Goal: Task Accomplishment & Management: Manage account settings

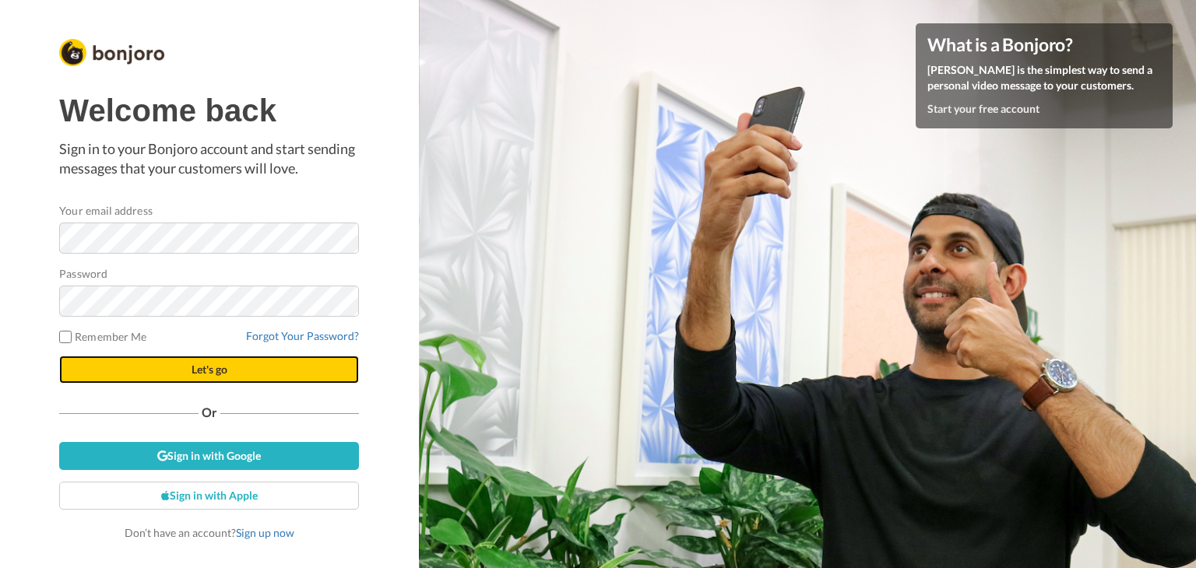
click at [265, 371] on button "Let's go" at bounding box center [209, 370] width 300 height 28
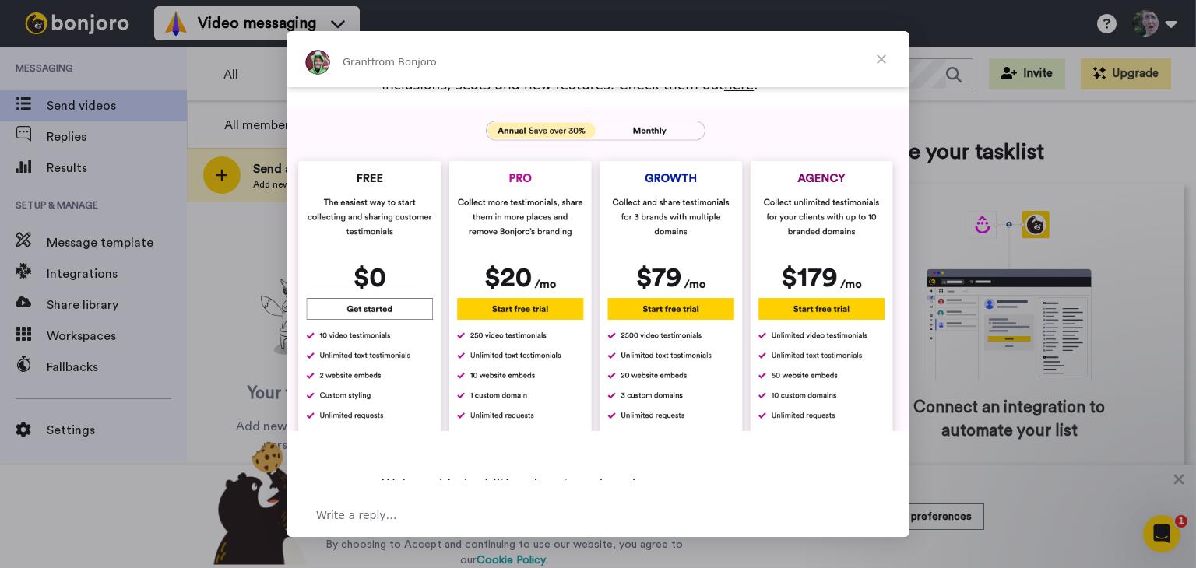
scroll to position [694, 0]
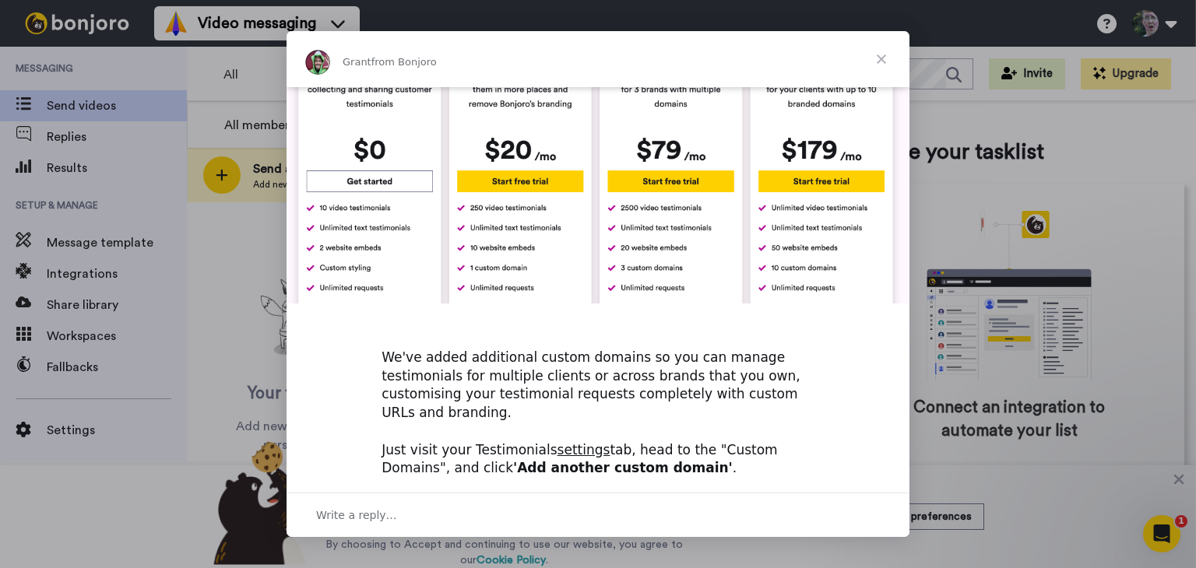
click at [885, 61] on span "Close" at bounding box center [881, 59] width 56 height 56
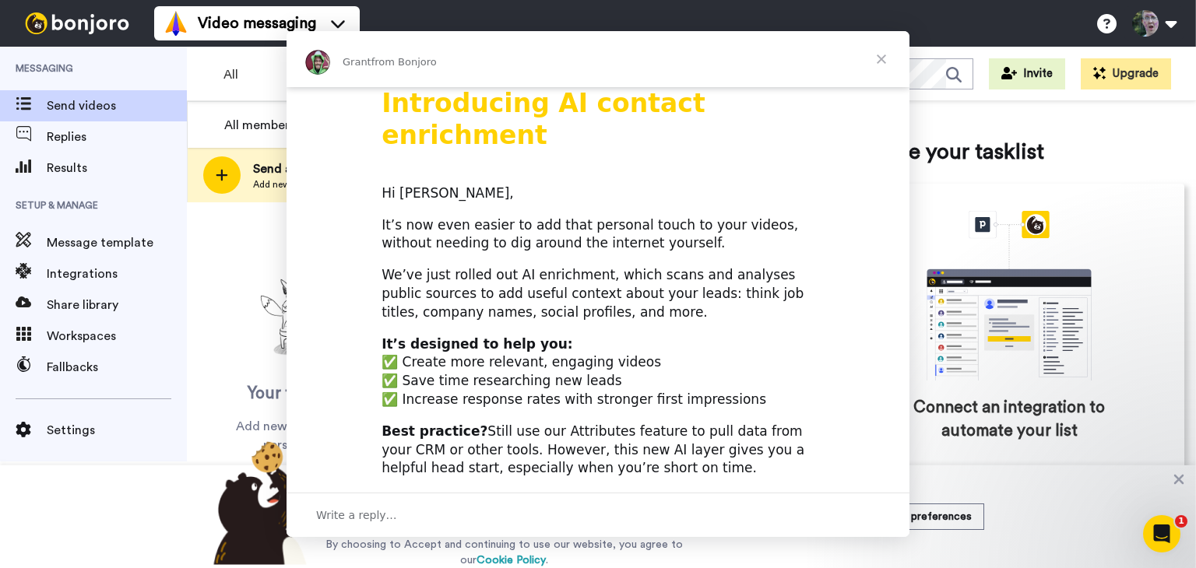
scroll to position [0, 0]
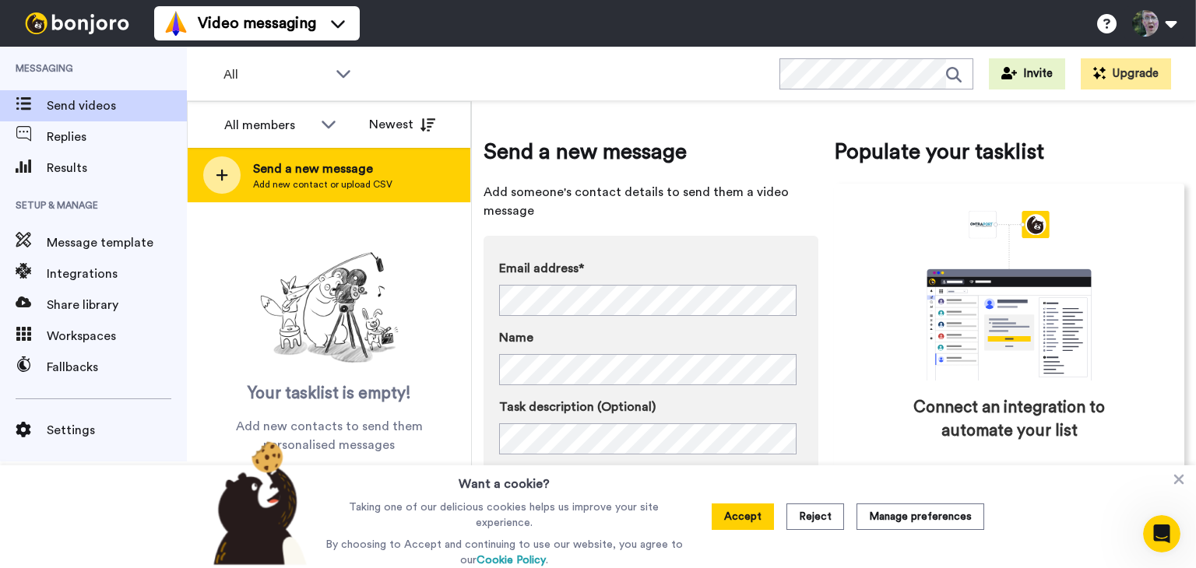
click at [348, 175] on span "Send a new message" at bounding box center [322, 169] width 139 height 19
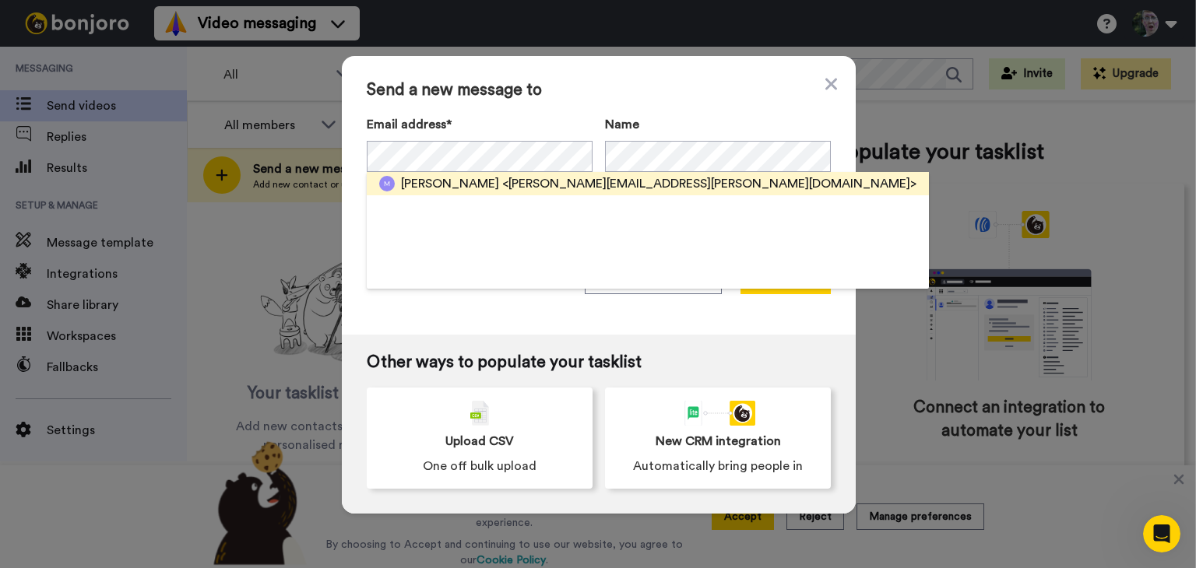
click at [418, 187] on span "Gracie Ross" at bounding box center [450, 183] width 98 height 19
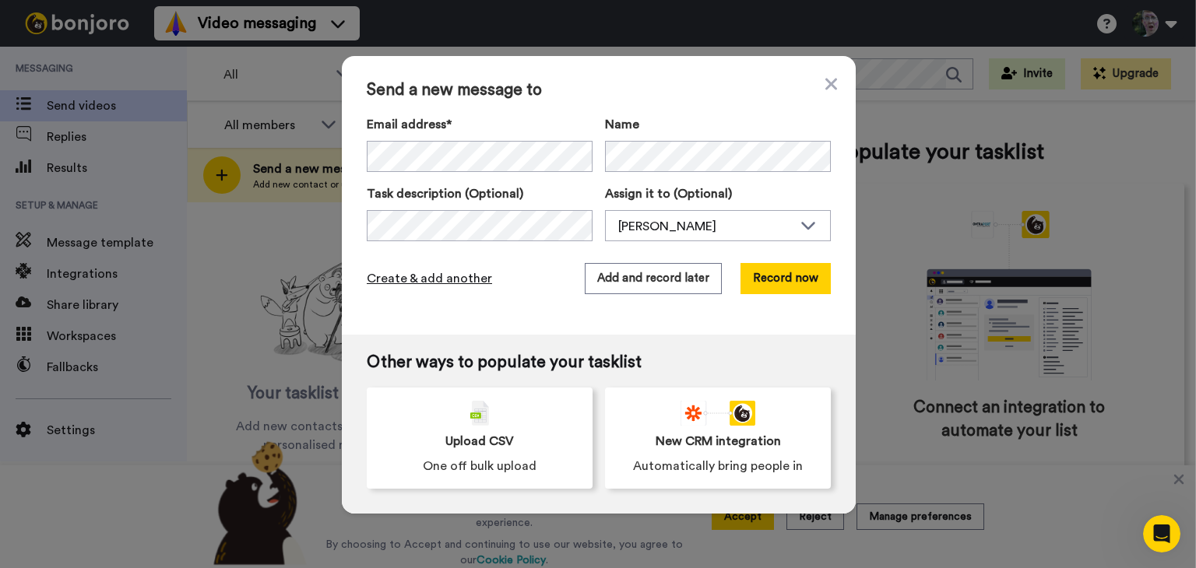
click at [462, 283] on span "Create & add another" at bounding box center [429, 278] width 125 height 19
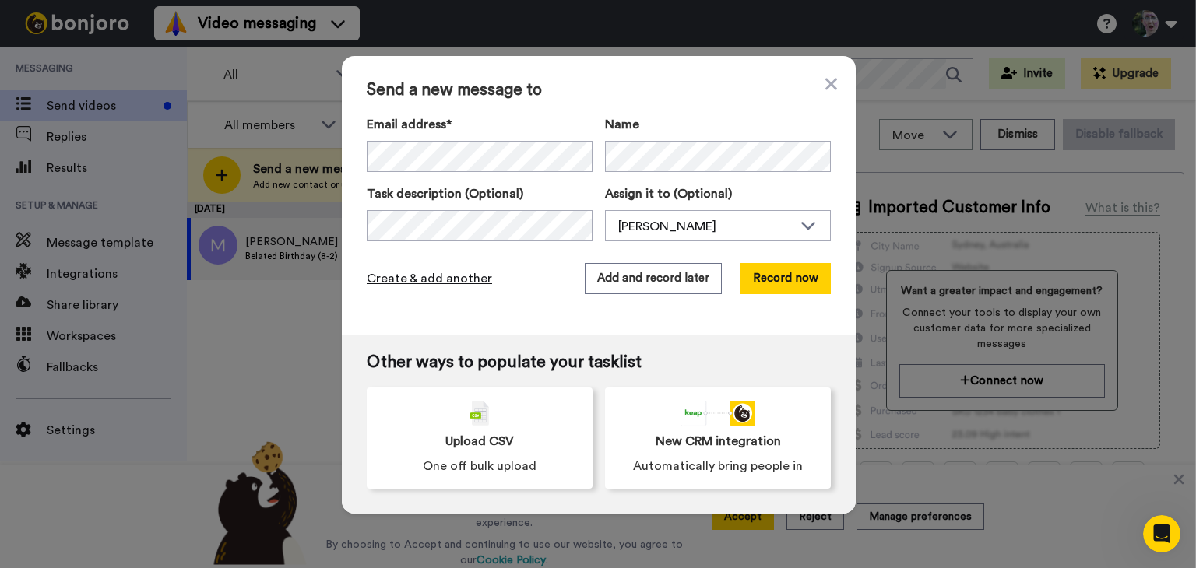
click at [472, 281] on span "Create & add another" at bounding box center [429, 278] width 125 height 19
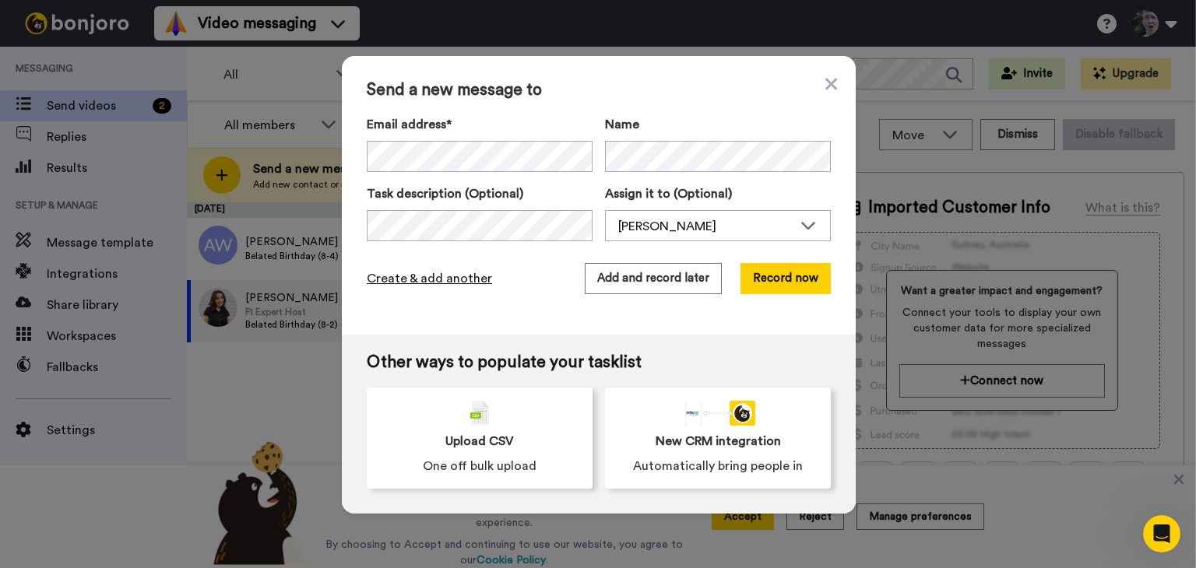
click at [469, 278] on span "Create & add another" at bounding box center [429, 278] width 125 height 19
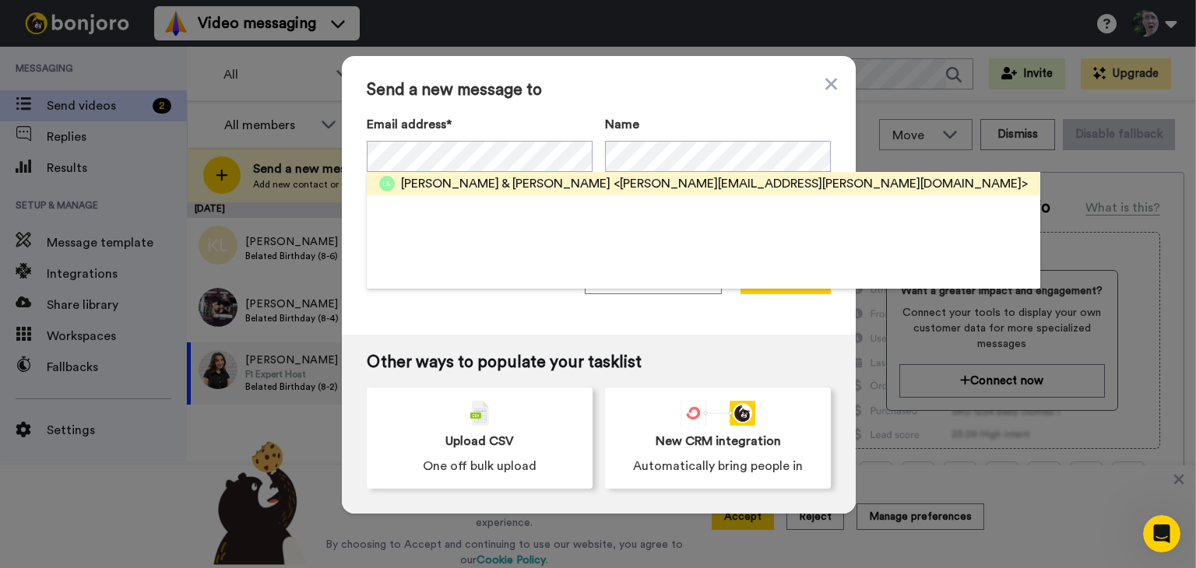
click at [476, 188] on span "Lillianna & Keelyn Clarke" at bounding box center [505, 183] width 209 height 19
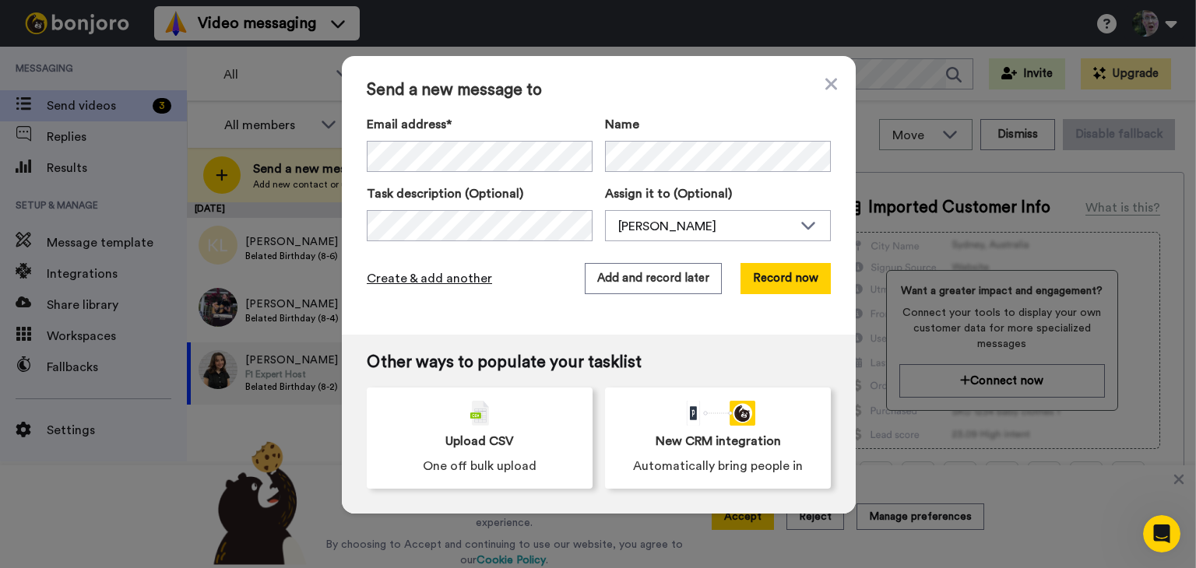
click at [464, 279] on span "Create & add another" at bounding box center [429, 278] width 125 height 19
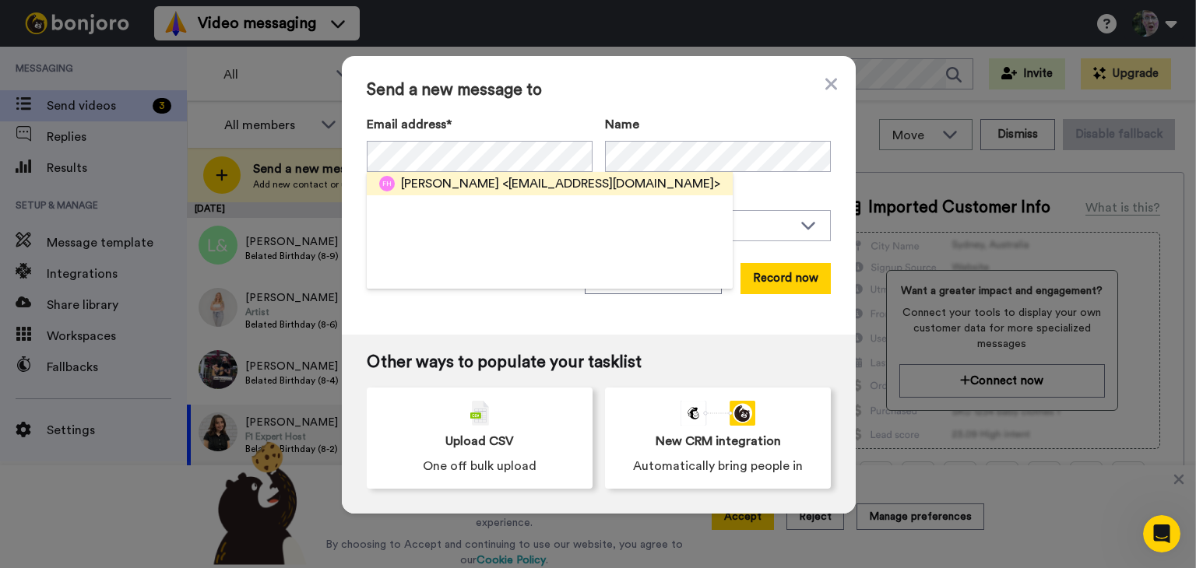
click at [502, 181] on span "<d.rittersdorf2011@gmail.com>" at bounding box center [611, 183] width 218 height 19
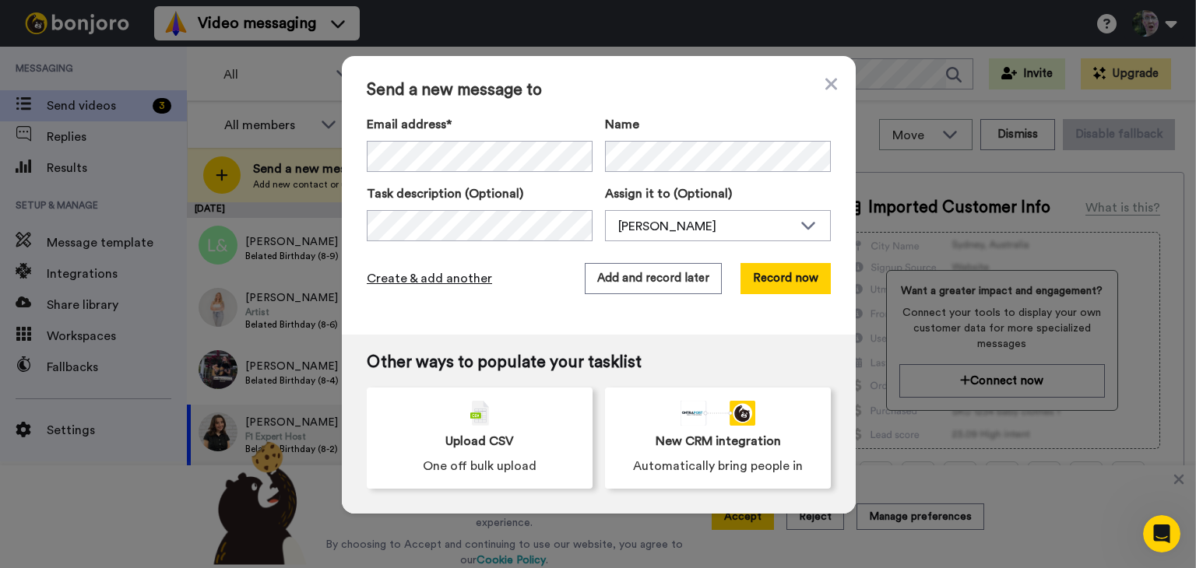
click at [440, 282] on span "Create & add another" at bounding box center [429, 278] width 125 height 19
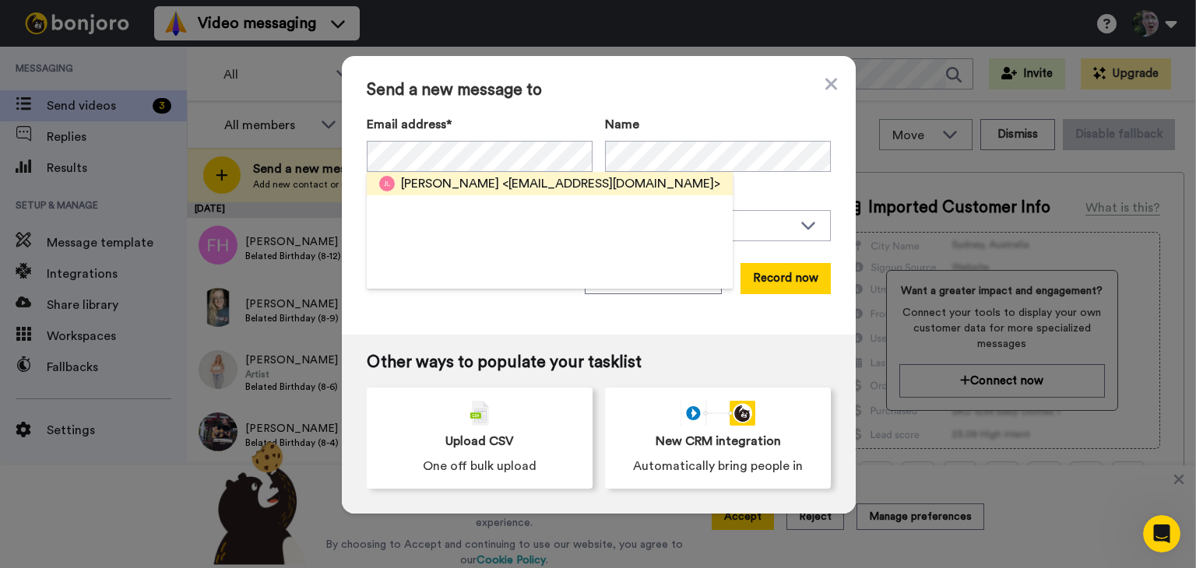
click at [502, 179] on span "<leffew2000@gmail.com>" at bounding box center [611, 183] width 218 height 19
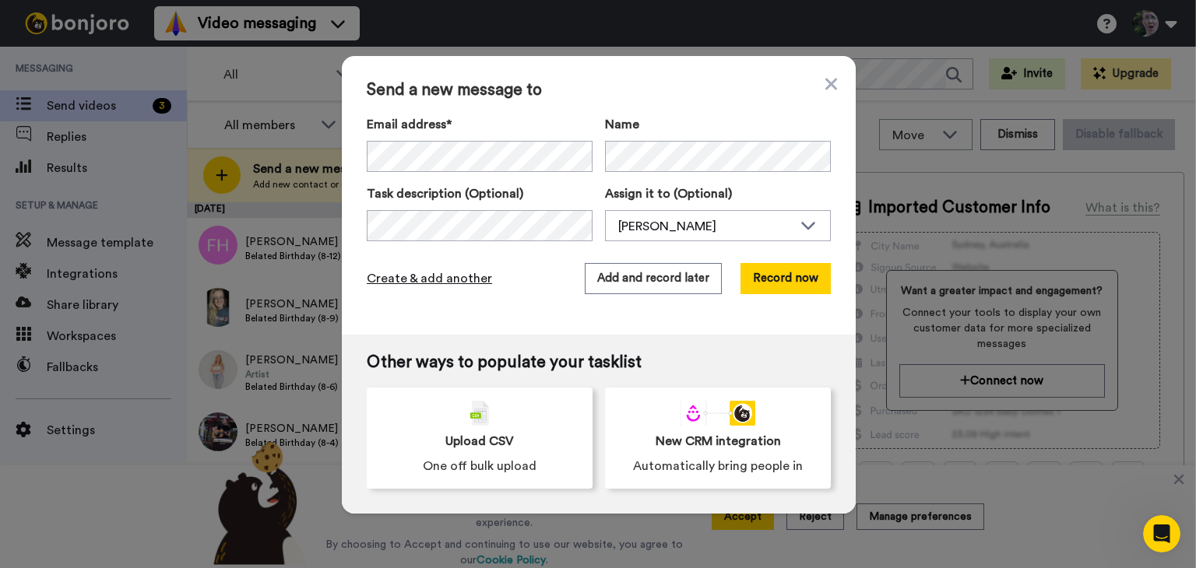
click at [455, 276] on span "Create & add another" at bounding box center [429, 278] width 125 height 19
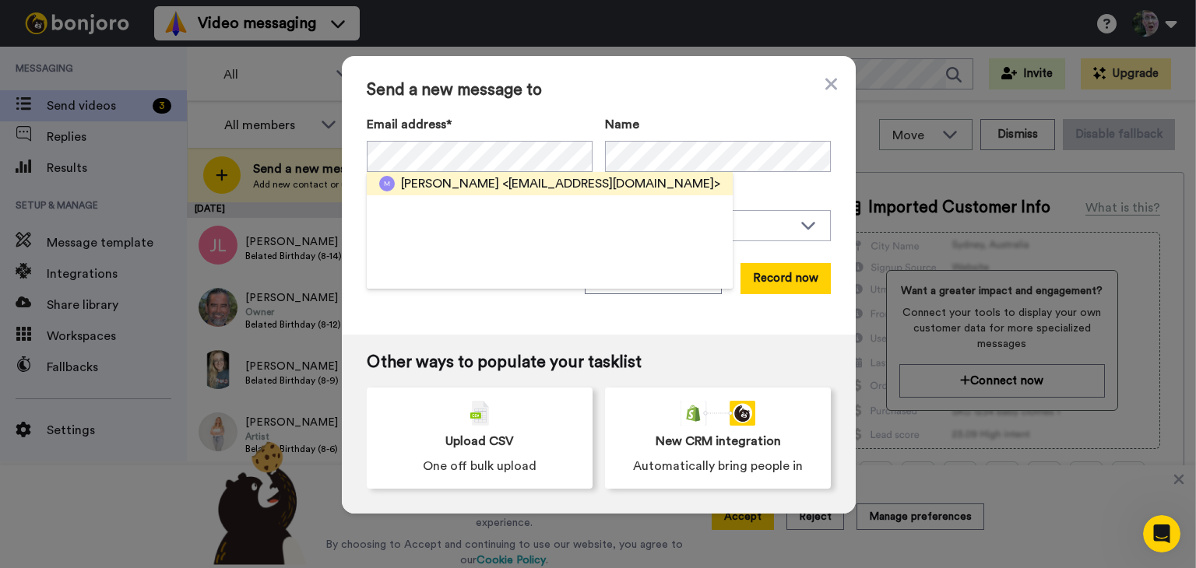
click at [457, 179] on span "Harper Terbeek" at bounding box center [450, 183] width 98 height 19
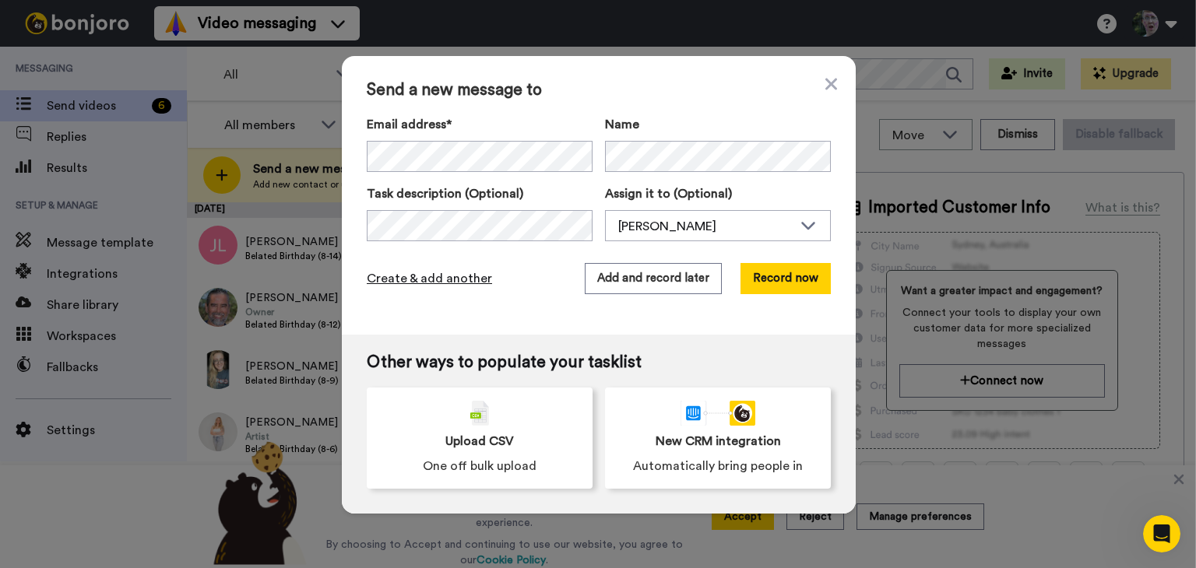
click at [470, 281] on span "Create & add another" at bounding box center [429, 278] width 125 height 19
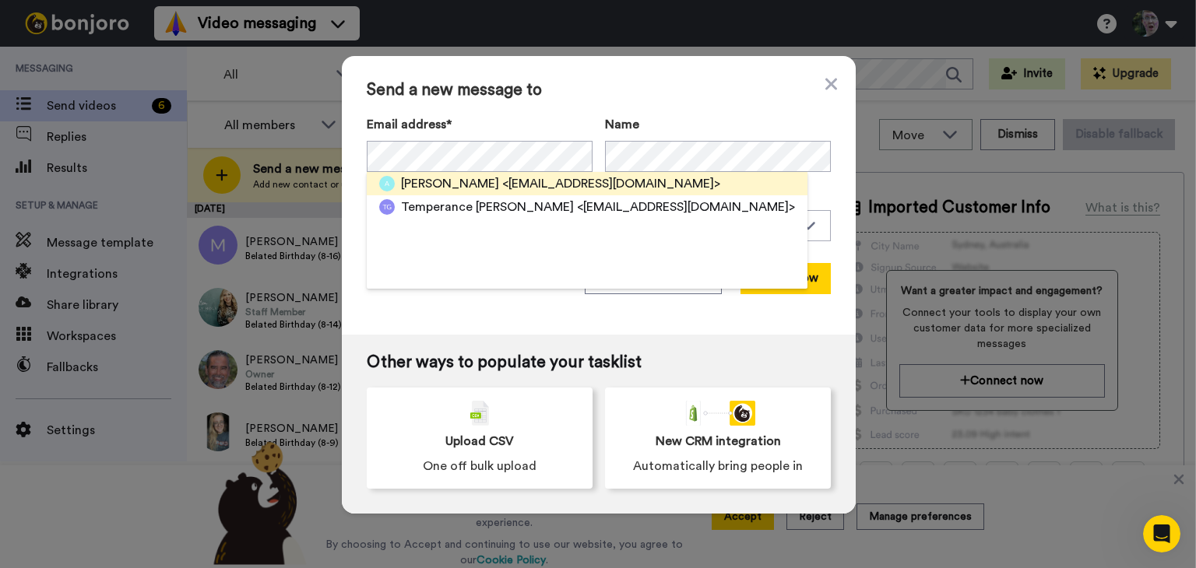
click at [502, 183] on span "<amyslagboom@yahoo.com>" at bounding box center [611, 183] width 218 height 19
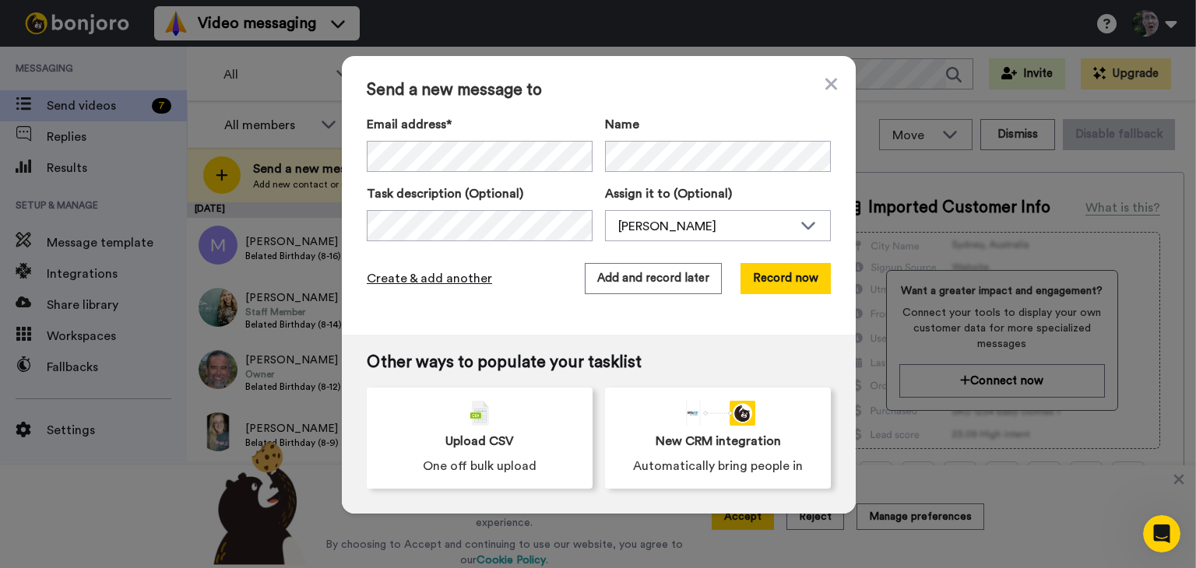
click at [468, 277] on span "Create & add another" at bounding box center [429, 278] width 125 height 19
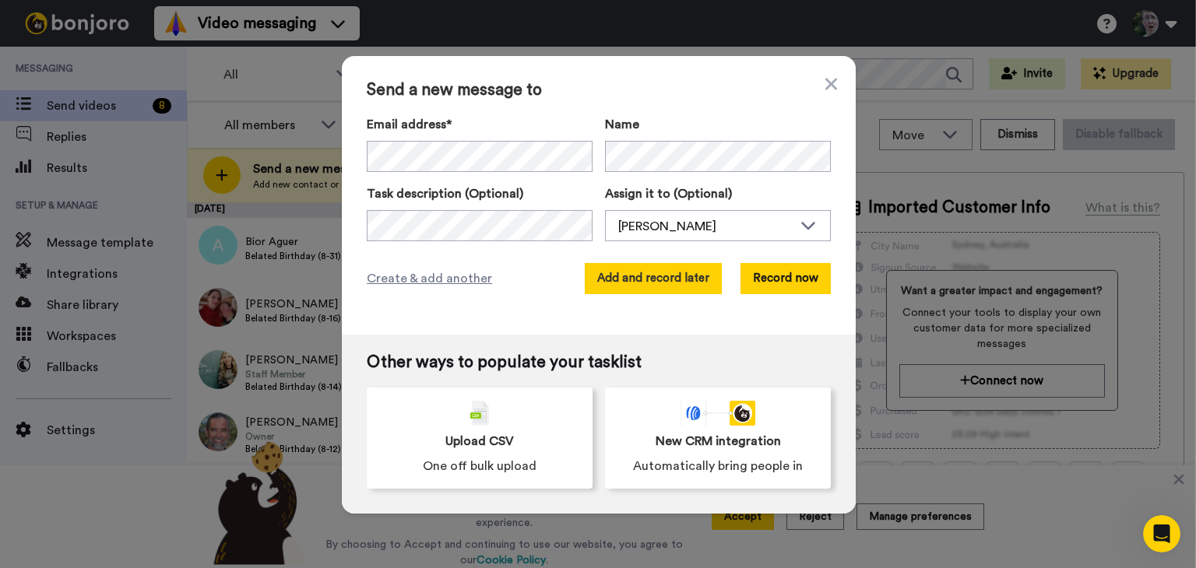
click at [698, 276] on button "Add and record later" at bounding box center [653, 278] width 137 height 31
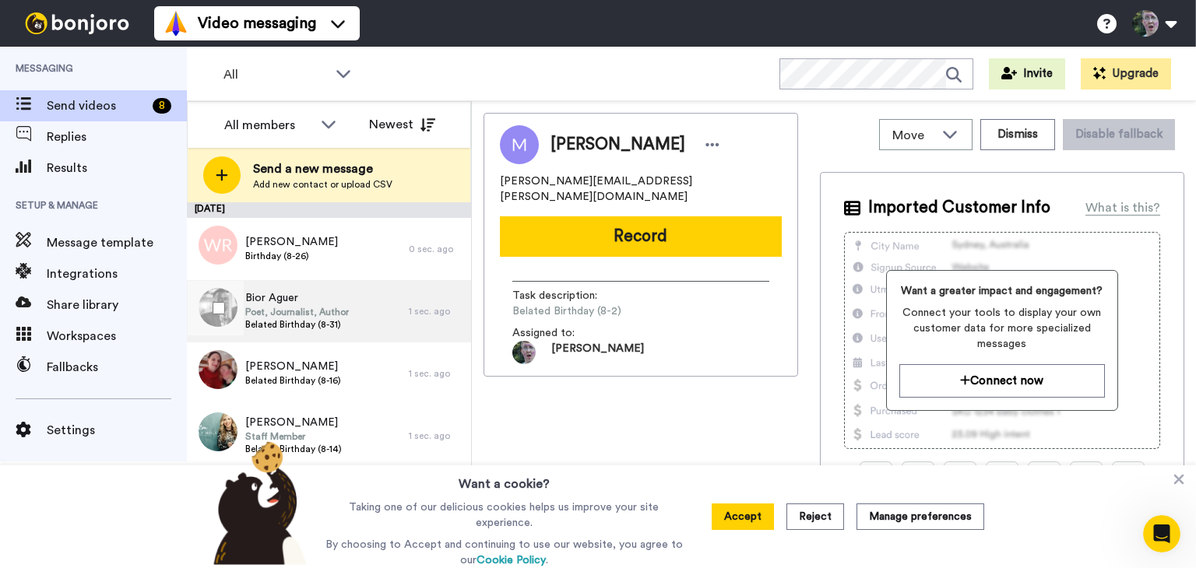
click at [377, 312] on div "Bior Aguer Poet, Journalist, Author Belated Birthday (8-31)" at bounding box center [298, 311] width 222 height 62
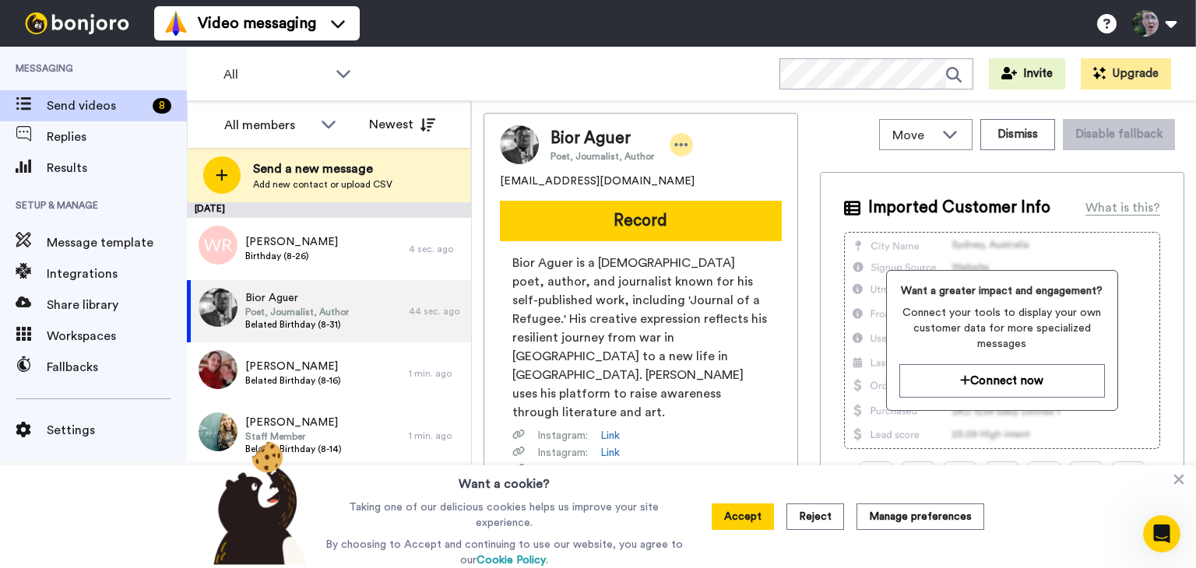
click at [683, 146] on icon at bounding box center [681, 145] width 14 height 16
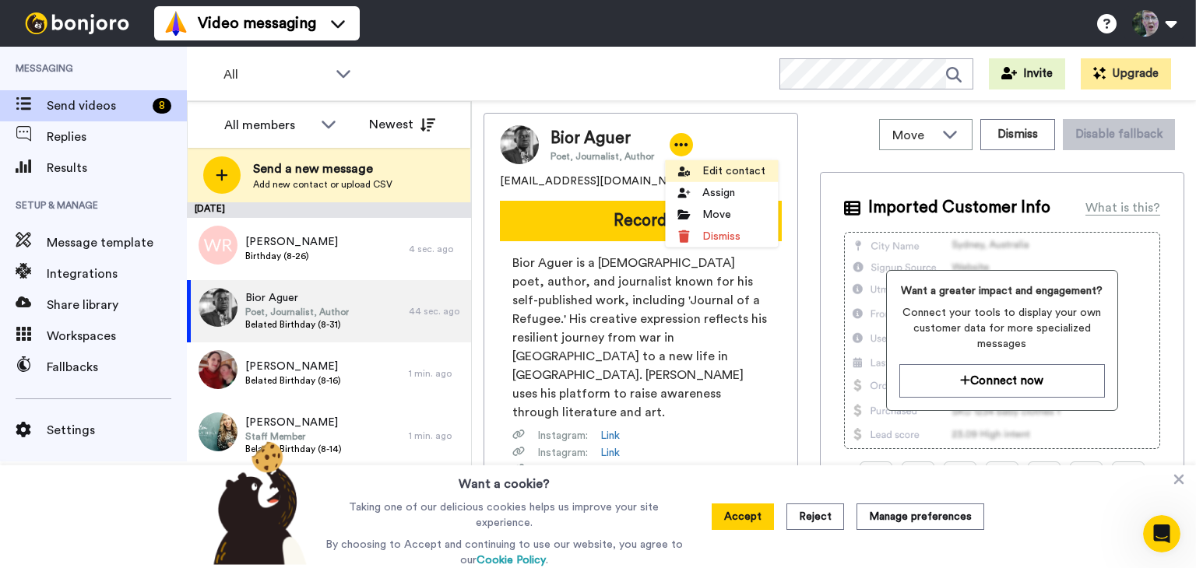
click at [710, 174] on li "Edit contact" at bounding box center [721, 171] width 113 height 22
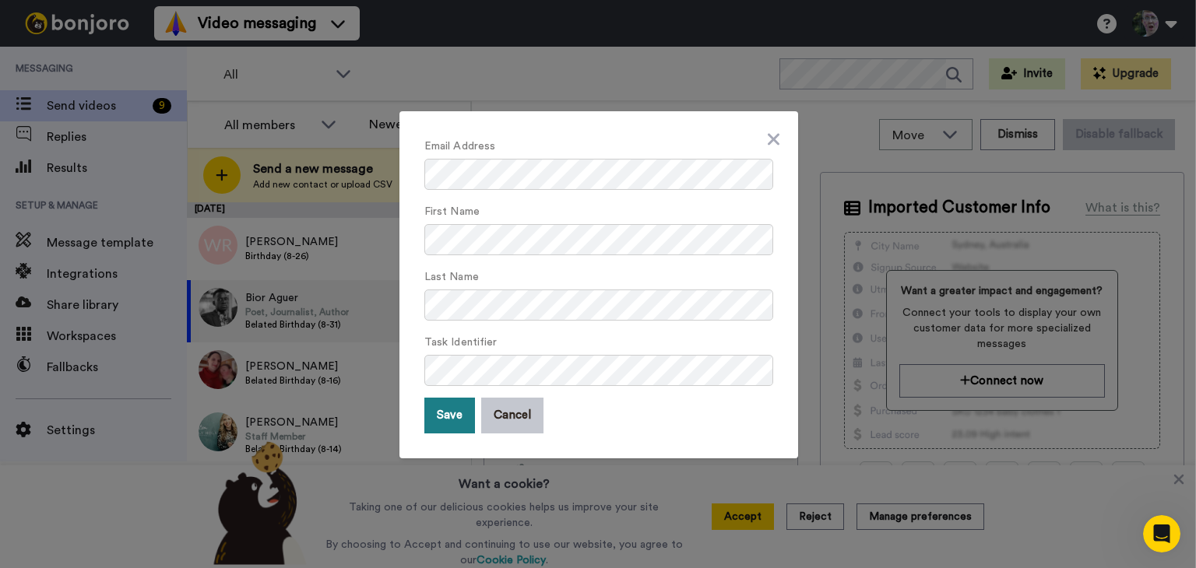
click at [444, 413] on button "Save" at bounding box center [449, 416] width 51 height 36
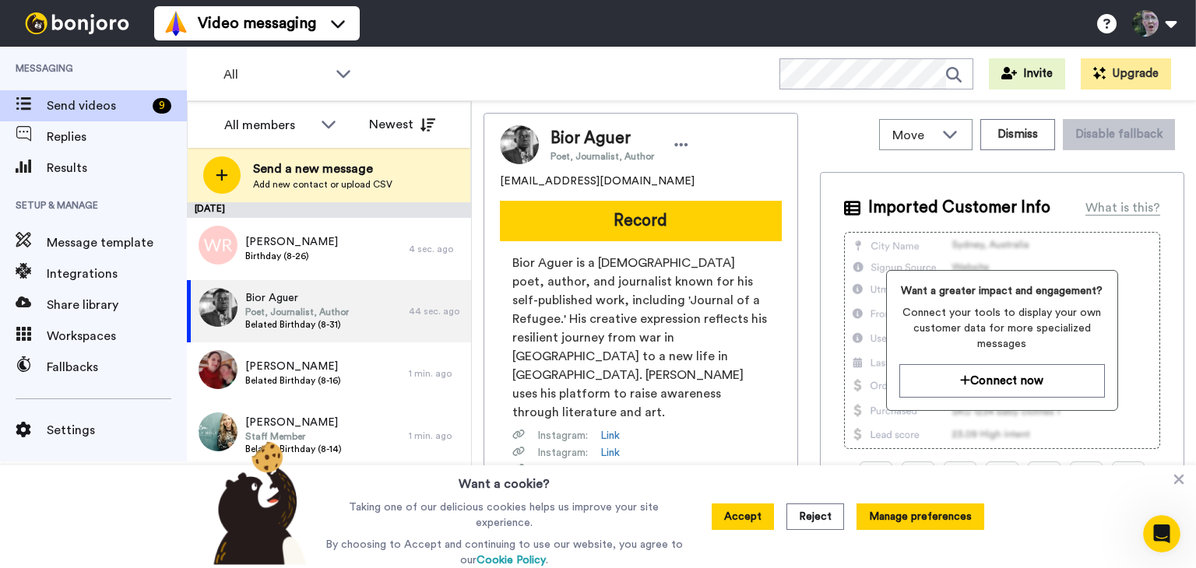
click at [889, 521] on button "Manage preferences" at bounding box center [920, 517] width 128 height 26
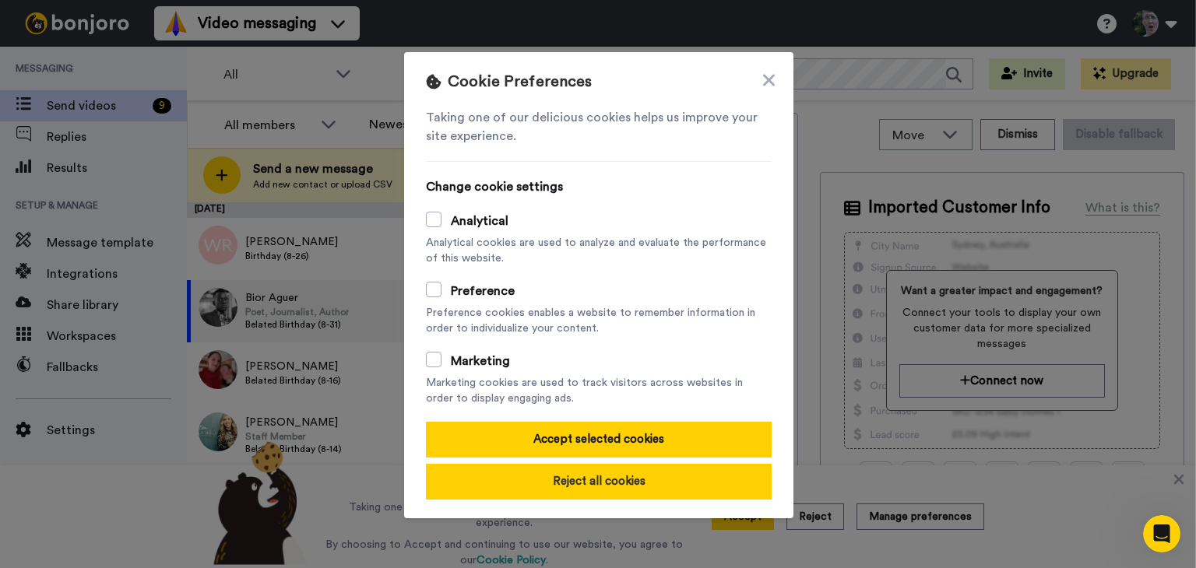
click at [579, 479] on button "Reject all cookies" at bounding box center [599, 482] width 346 height 36
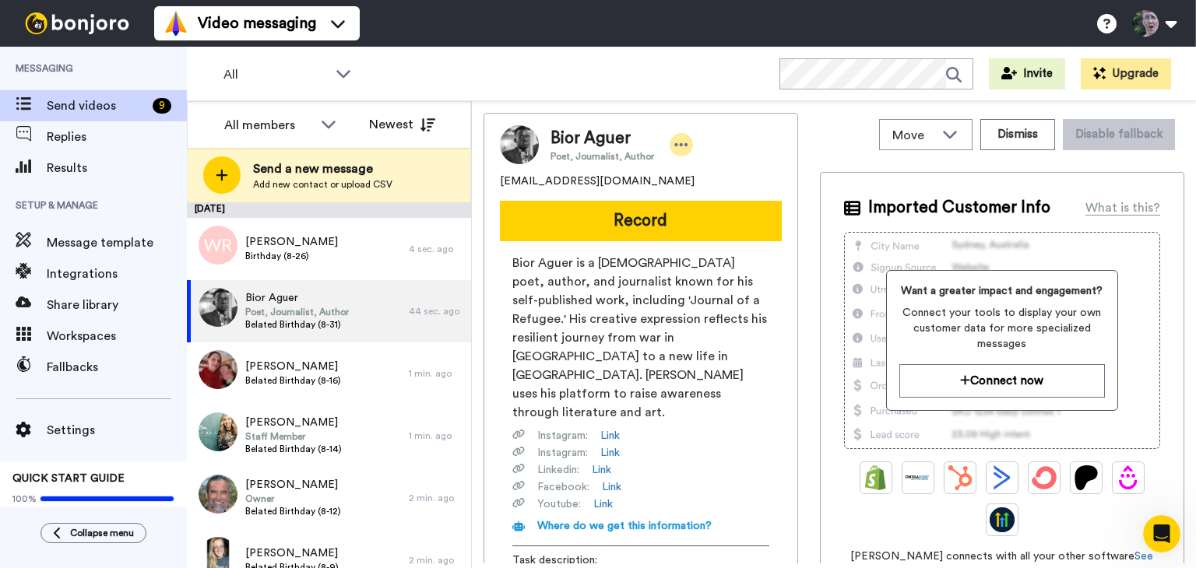
click at [679, 143] on icon at bounding box center [681, 145] width 14 height 16
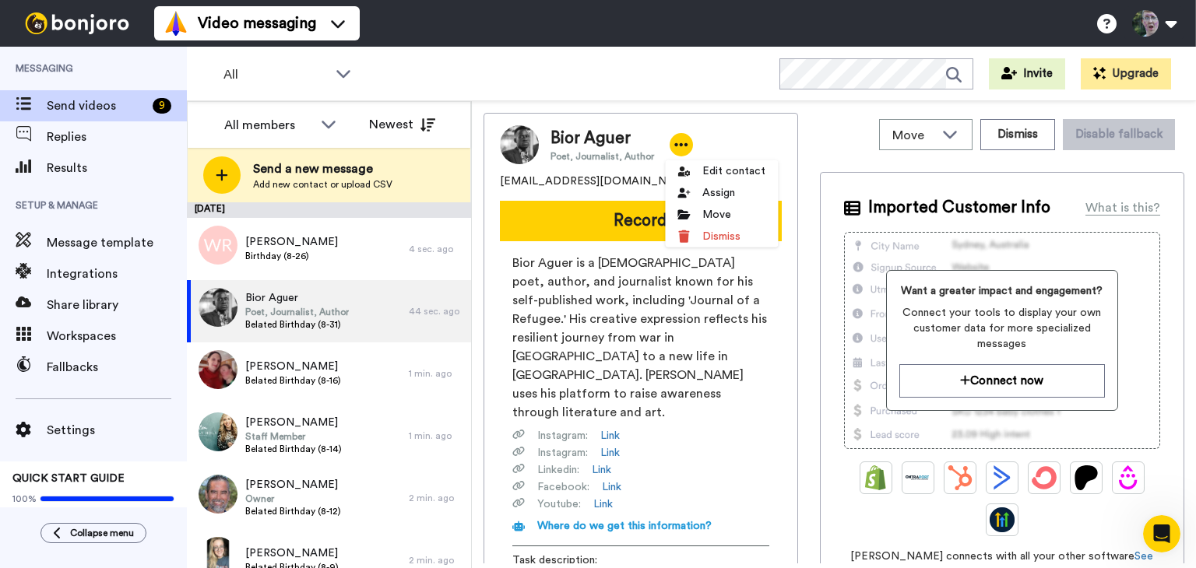
click at [679, 143] on icon at bounding box center [681, 145] width 14 height 16
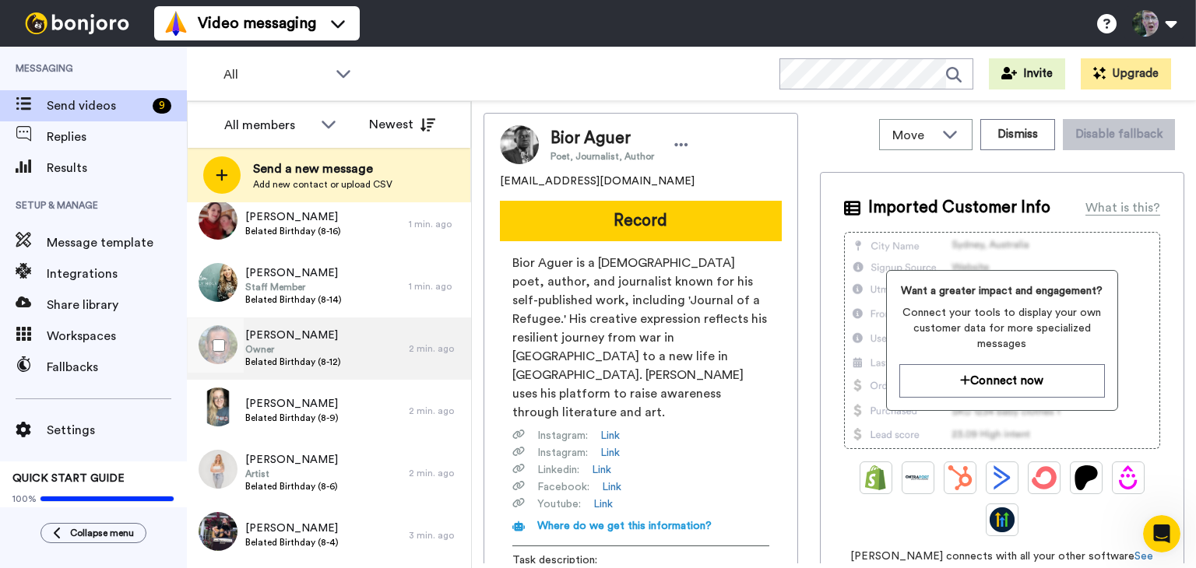
scroll to position [210, 0]
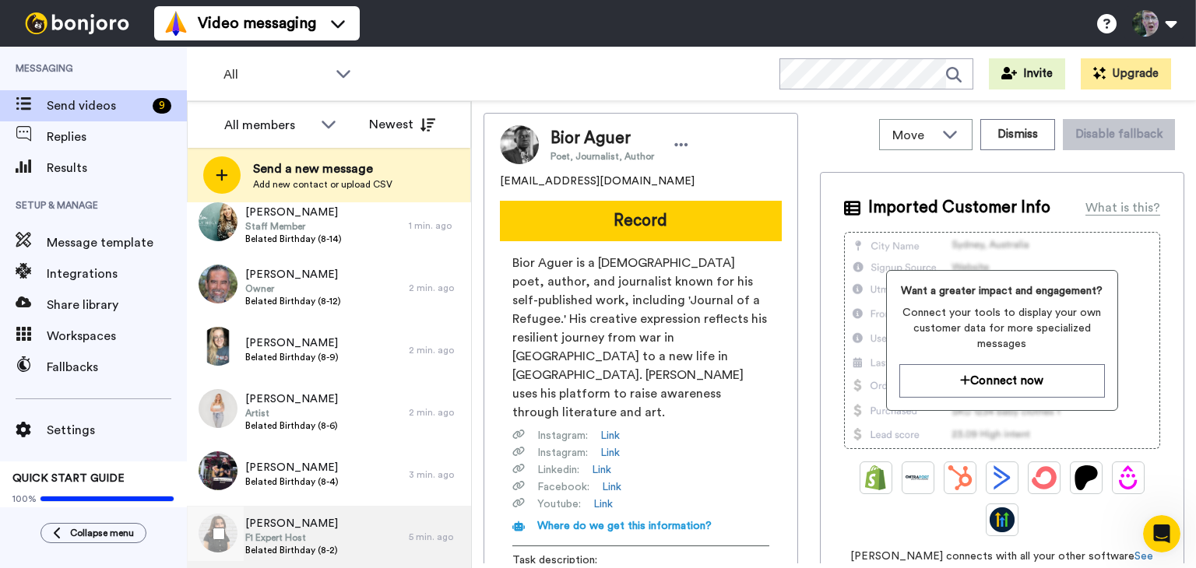
click at [314, 533] on span "F1 Expert Host" at bounding box center [291, 538] width 93 height 12
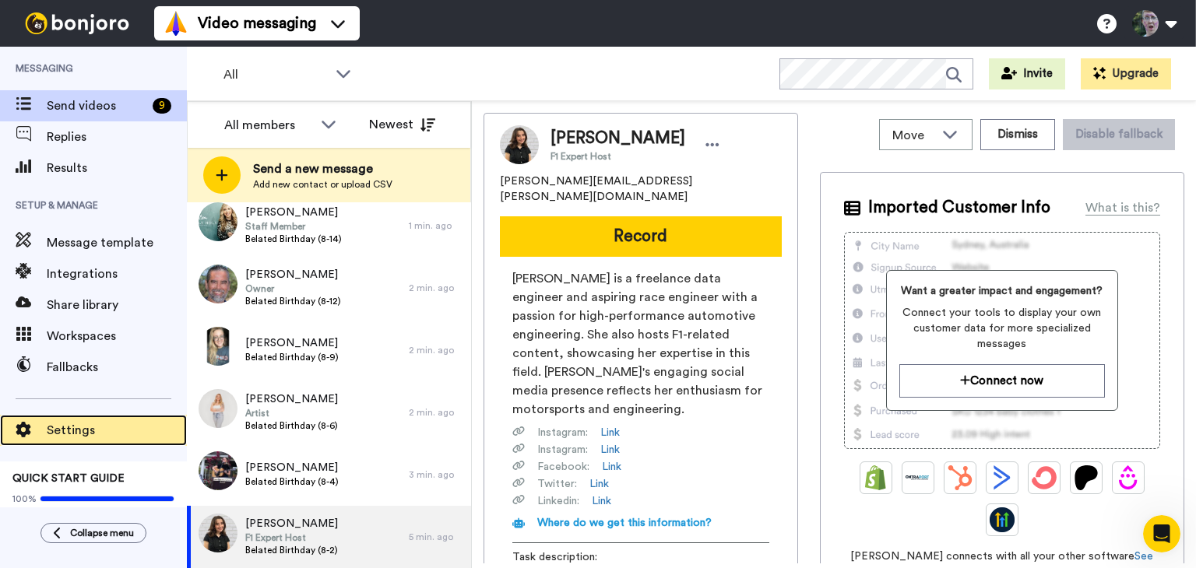
click at [72, 427] on span "Settings" at bounding box center [117, 430] width 140 height 19
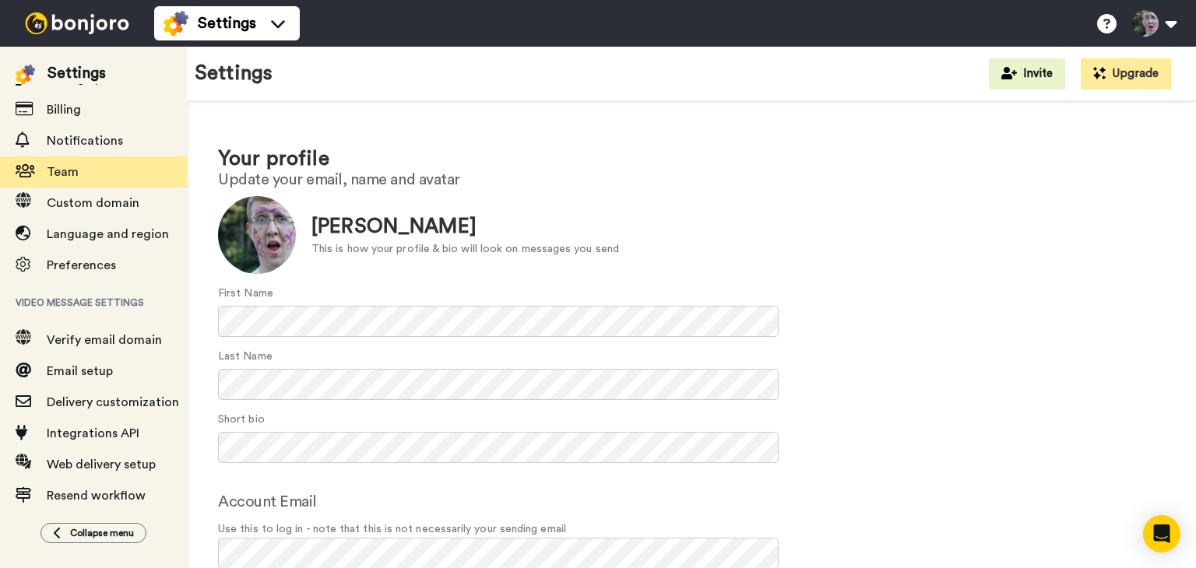
scroll to position [112, 0]
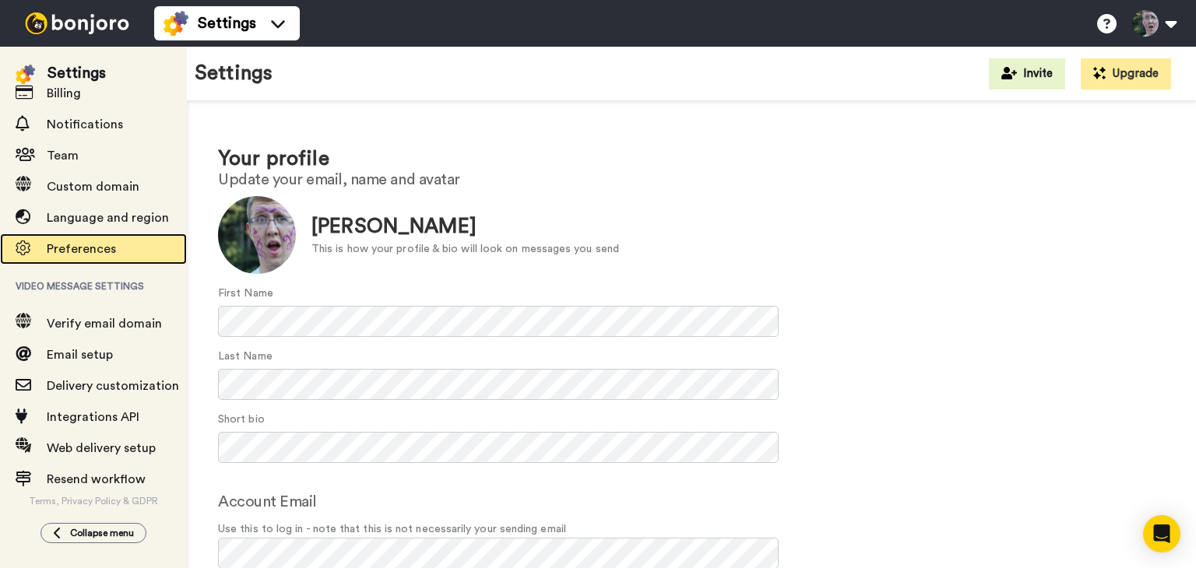
click at [101, 248] on span "Preferences" at bounding box center [81, 249] width 69 height 12
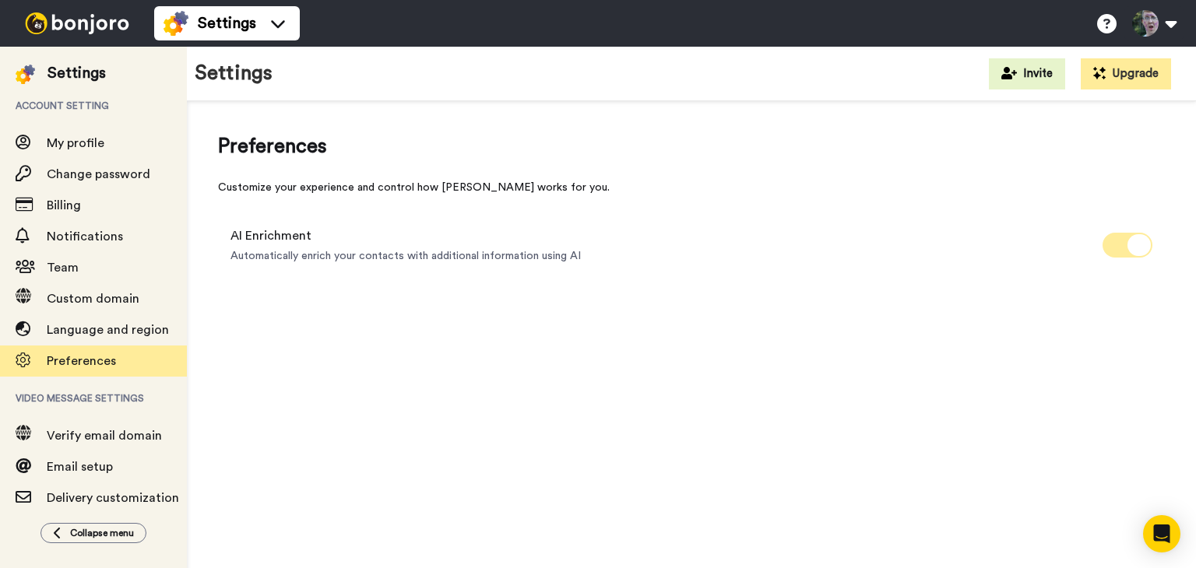
click at [1115, 254] on span at bounding box center [1127, 245] width 50 height 25
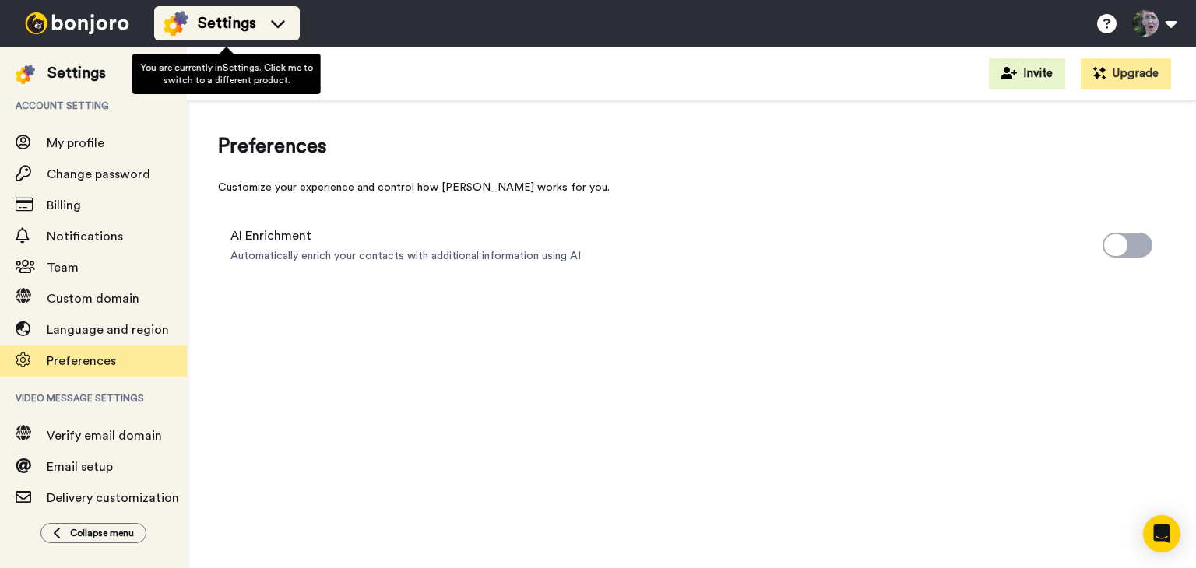
click at [282, 16] on icon at bounding box center [277, 24] width 25 height 16
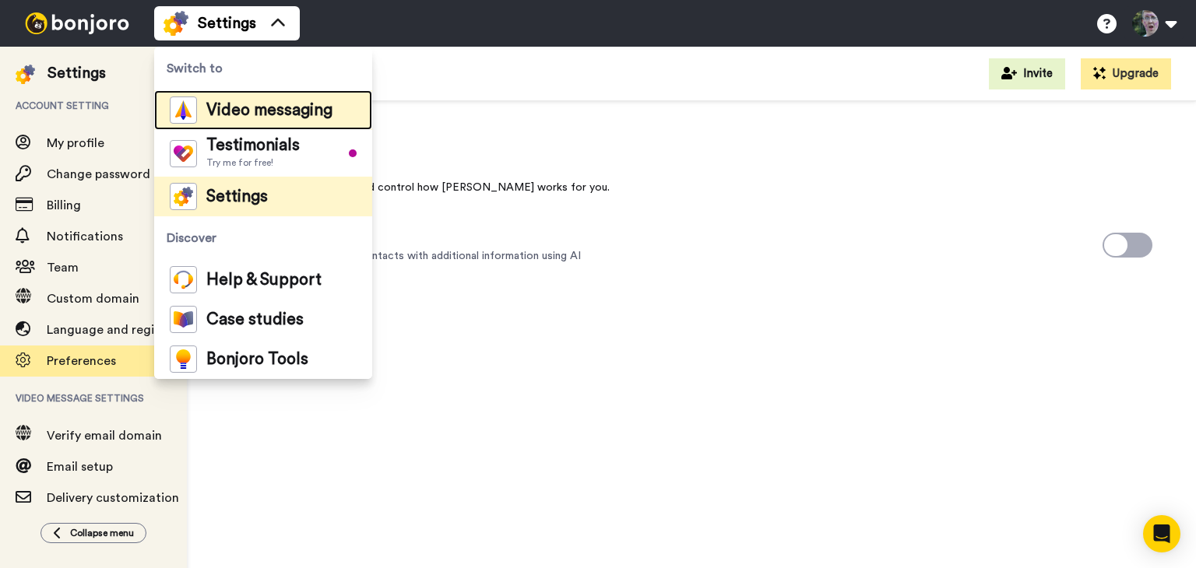
click at [255, 104] on span "Video messaging" at bounding box center [269, 111] width 126 height 16
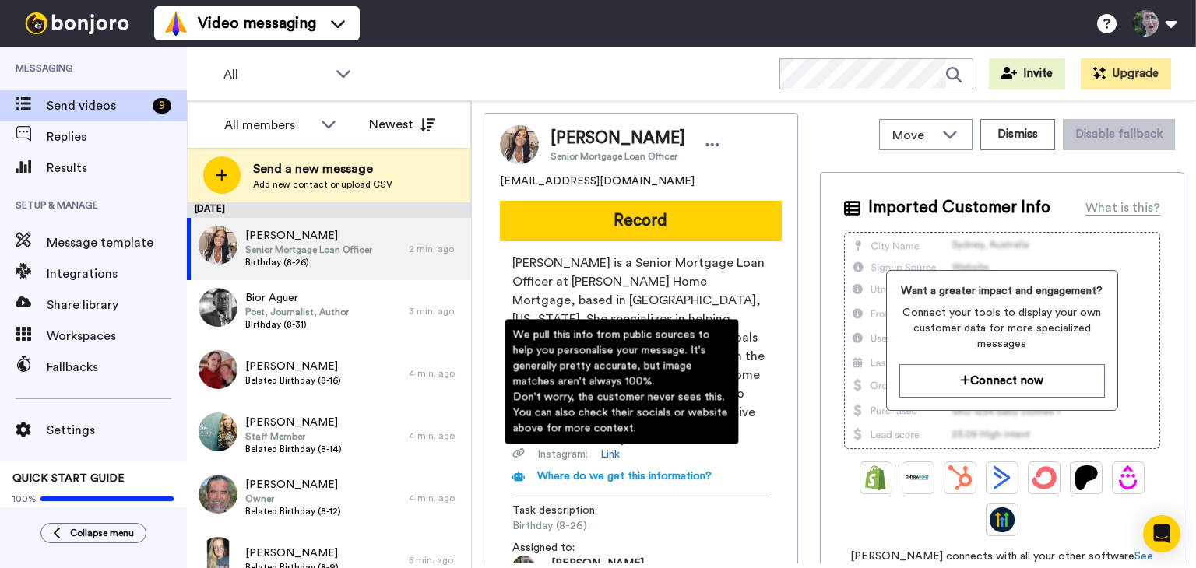
click at [645, 471] on span "Where do we get this information?" at bounding box center [624, 476] width 174 height 11
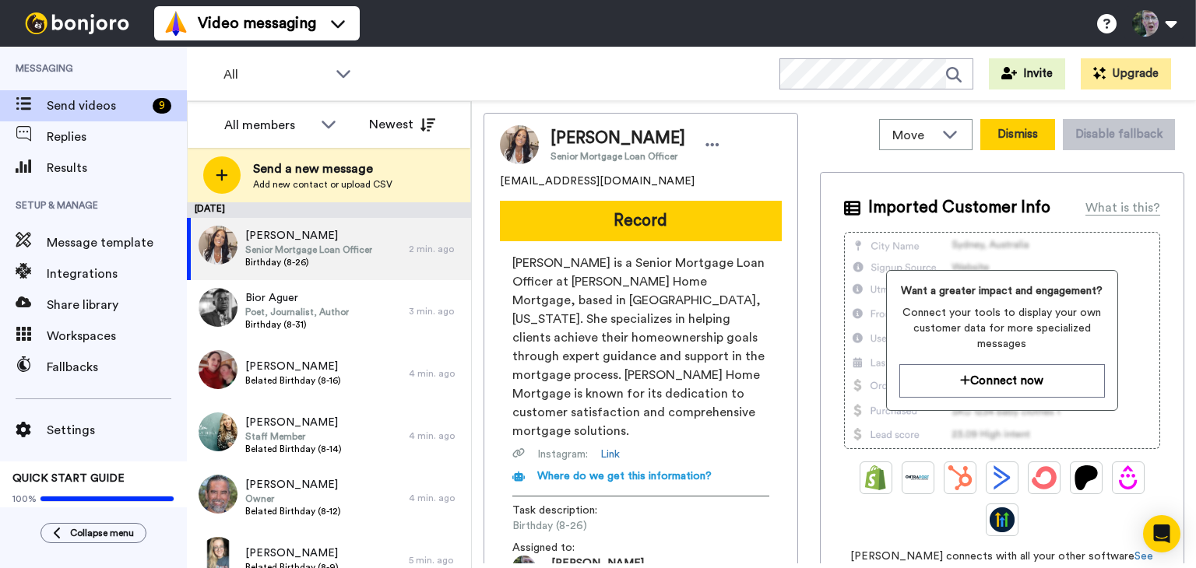
click at [1031, 135] on button "Dismiss" at bounding box center [1017, 134] width 75 height 31
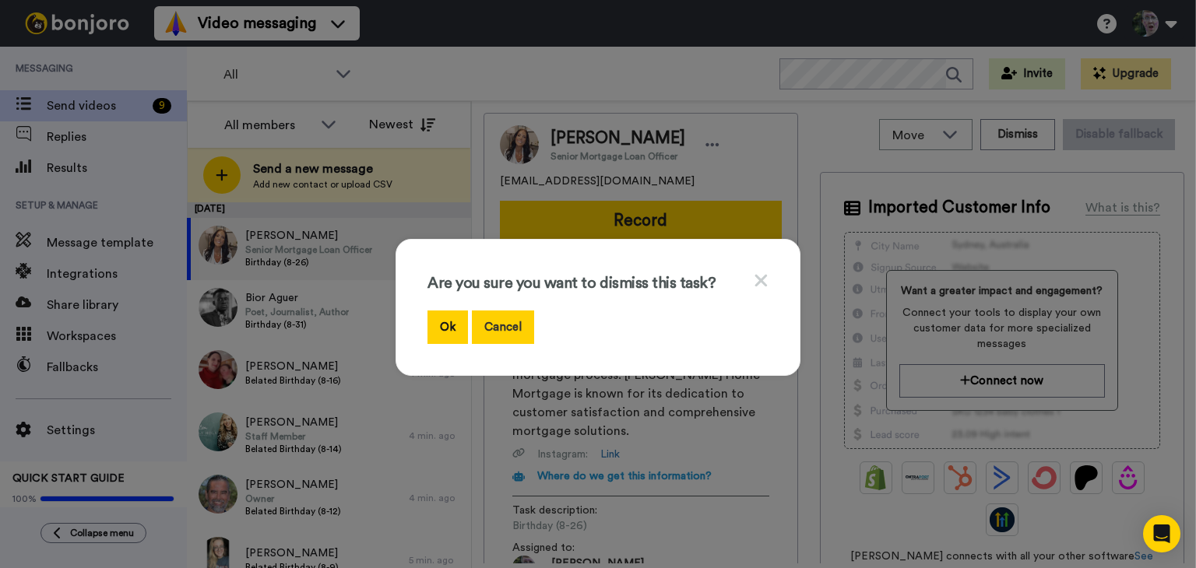
click at [515, 327] on button "Cancel" at bounding box center [503, 327] width 62 height 33
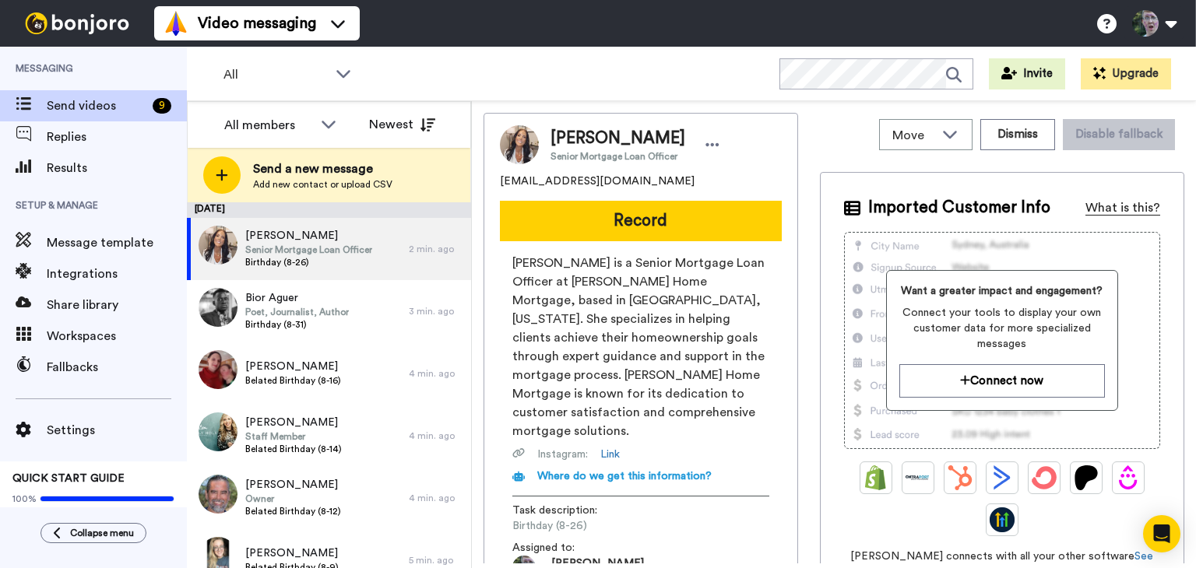
click at [1124, 209] on div "What is this?" at bounding box center [1122, 207] width 75 height 19
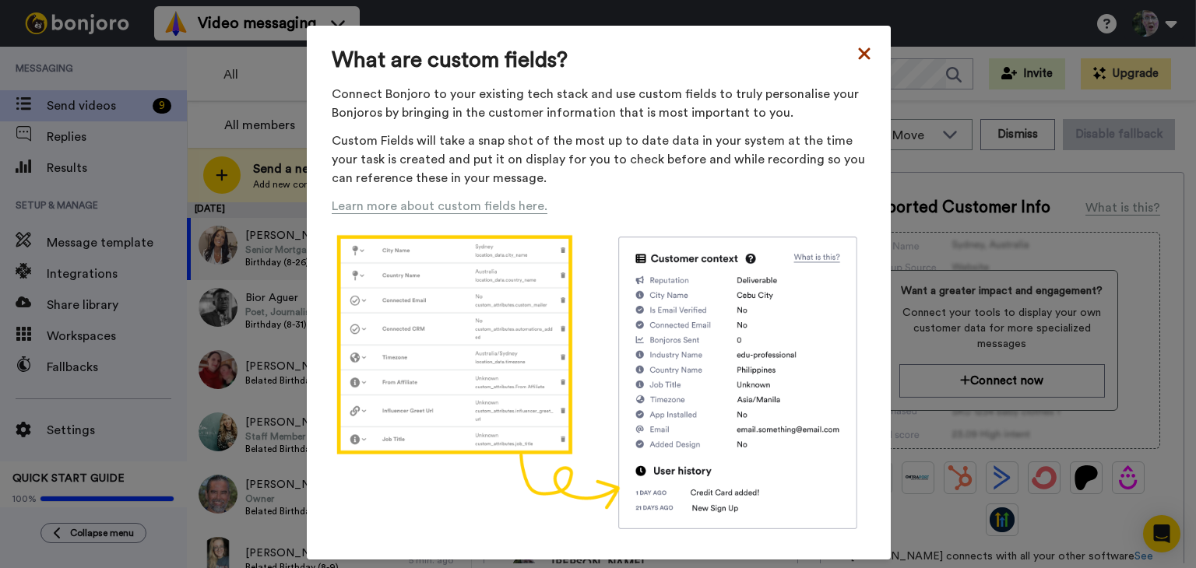
click at [861, 51] on icon at bounding box center [864, 53] width 12 height 12
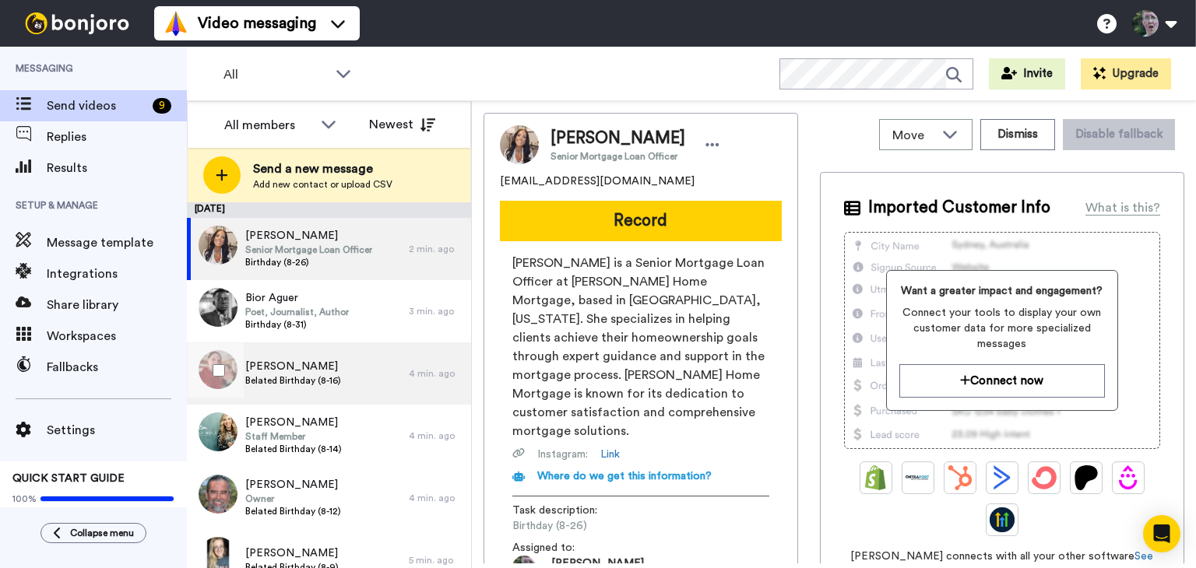
click at [346, 365] on div "Kenzie Terbeek Belated Birthday (8-16)" at bounding box center [298, 373] width 222 height 62
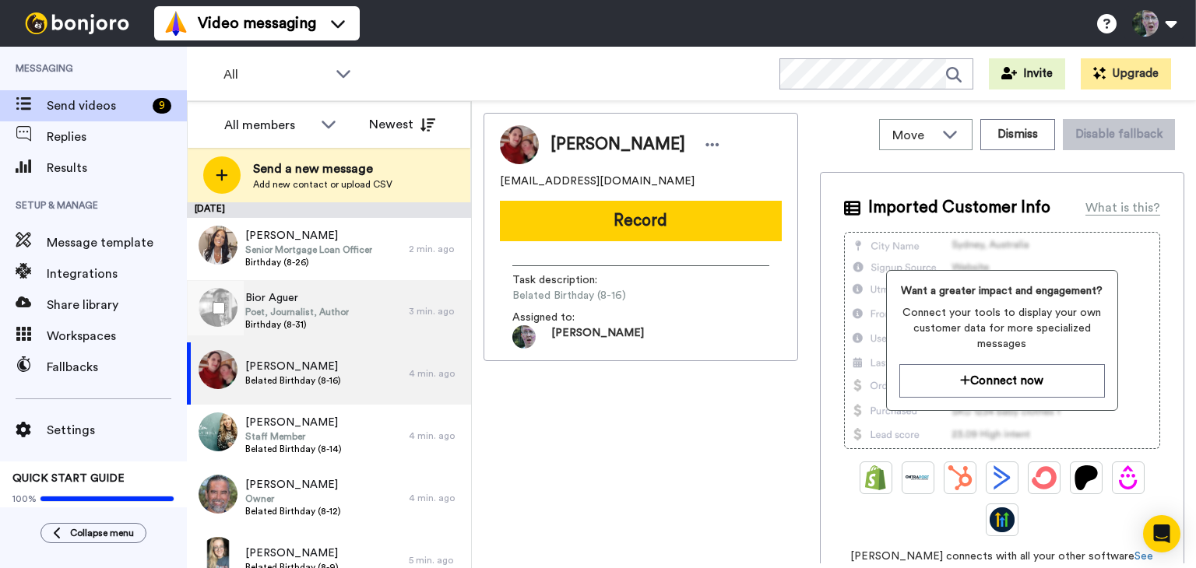
click at [354, 316] on div "Bior Aguer Poet, Journalist, Author Birthday (8-31)" at bounding box center [298, 311] width 222 height 62
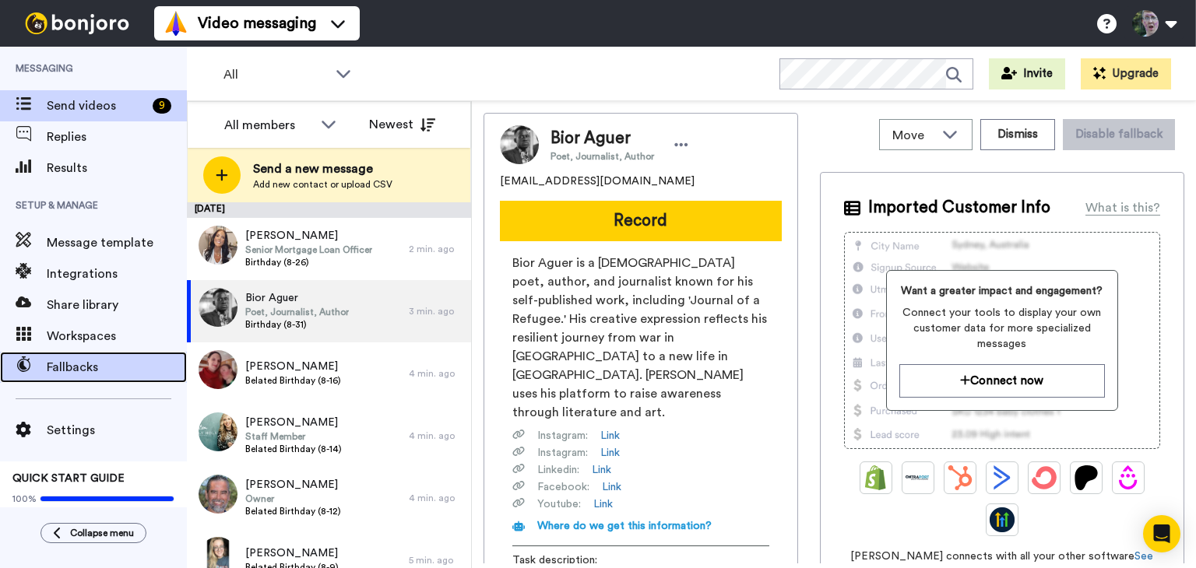
click at [84, 369] on span "Fallbacks" at bounding box center [117, 367] width 140 height 19
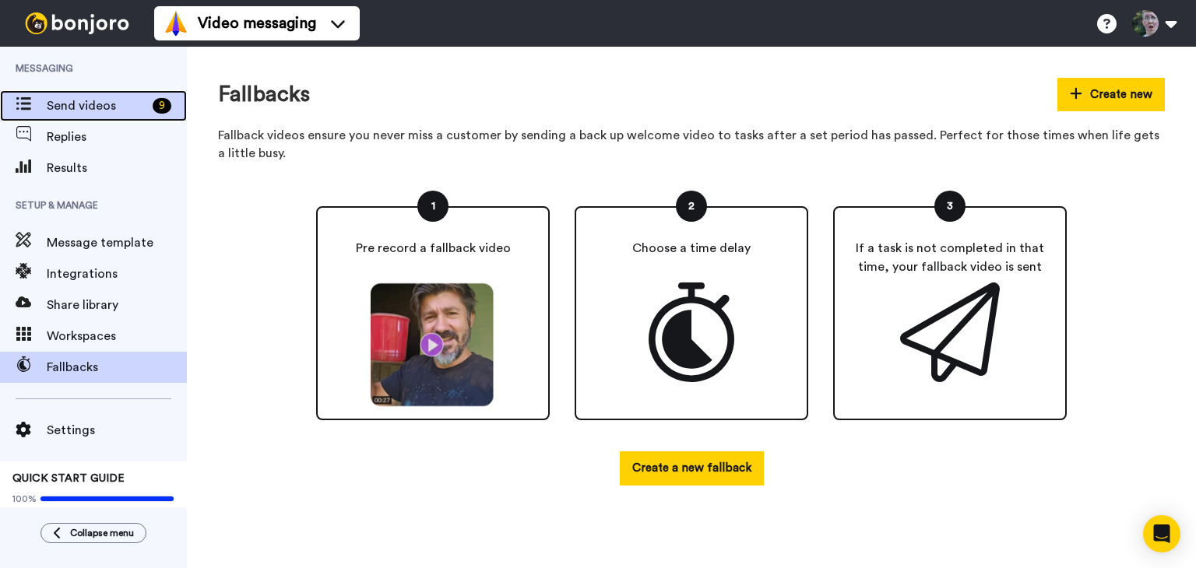
click at [91, 104] on span "Send videos" at bounding box center [97, 106] width 100 height 19
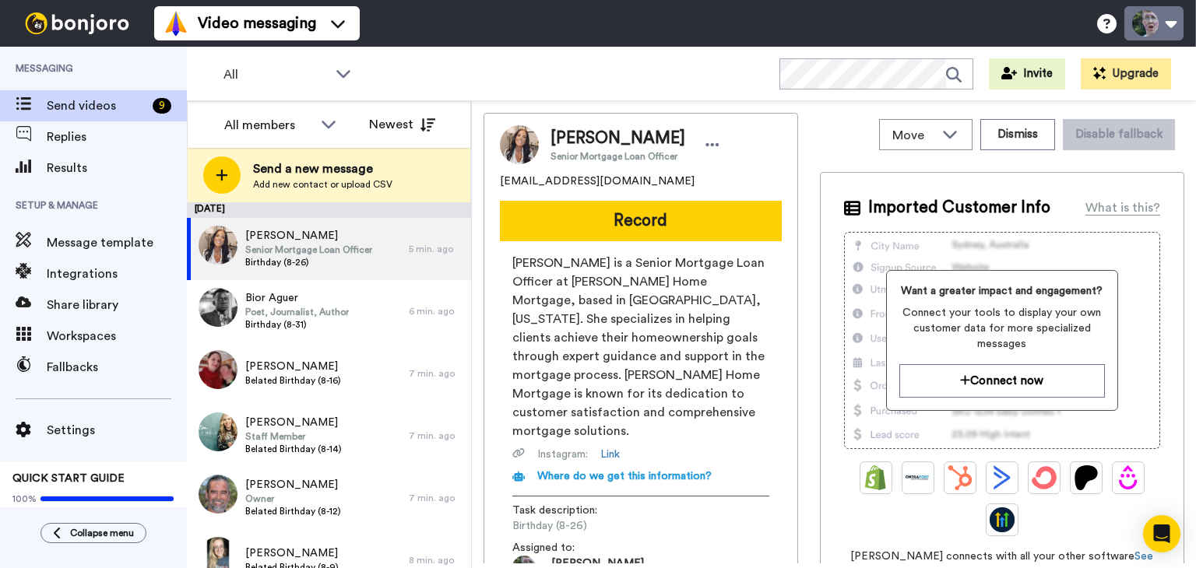
click at [1174, 21] on button at bounding box center [1153, 23] width 59 height 34
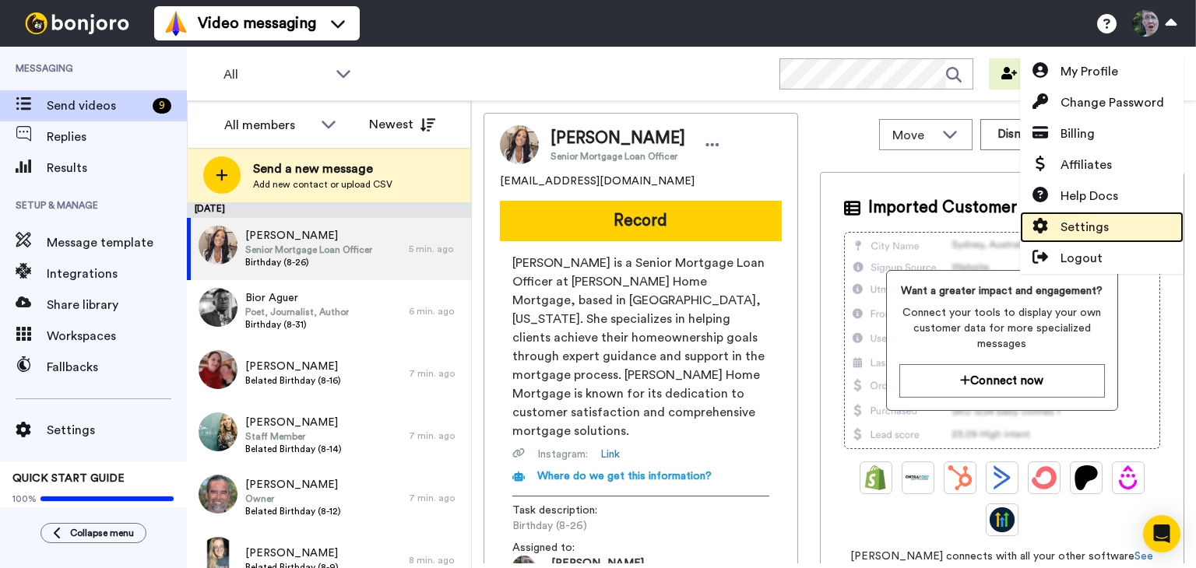
click at [1115, 232] on link "Settings" at bounding box center [1101, 227] width 163 height 31
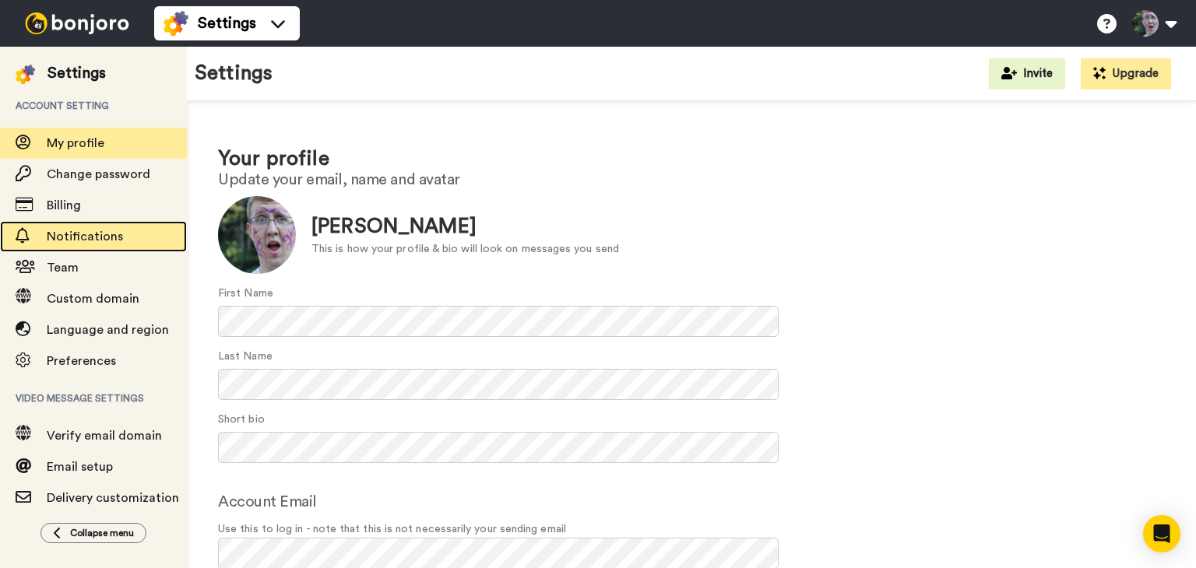
click at [79, 237] on span "Notifications" at bounding box center [85, 236] width 76 height 12
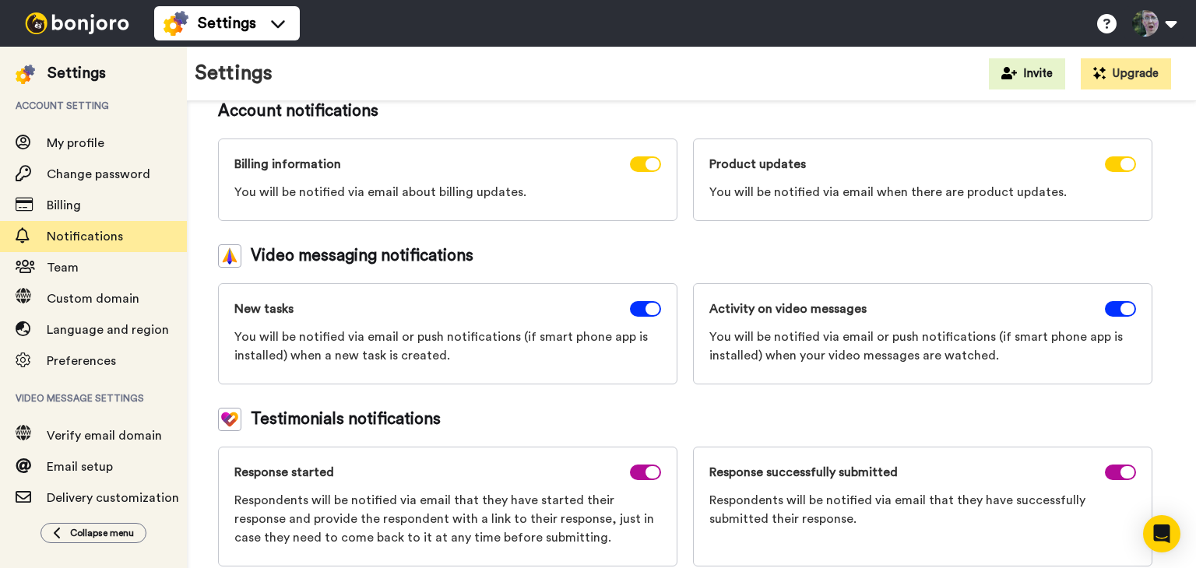
scroll to position [140, 0]
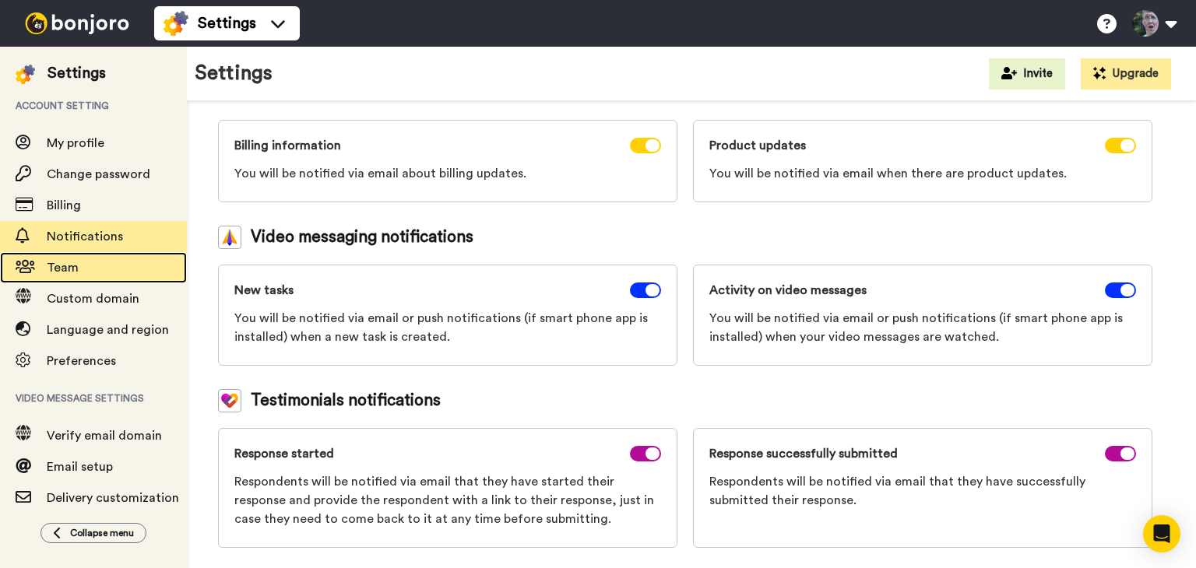
click at [86, 269] on span "Team" at bounding box center [117, 267] width 140 height 19
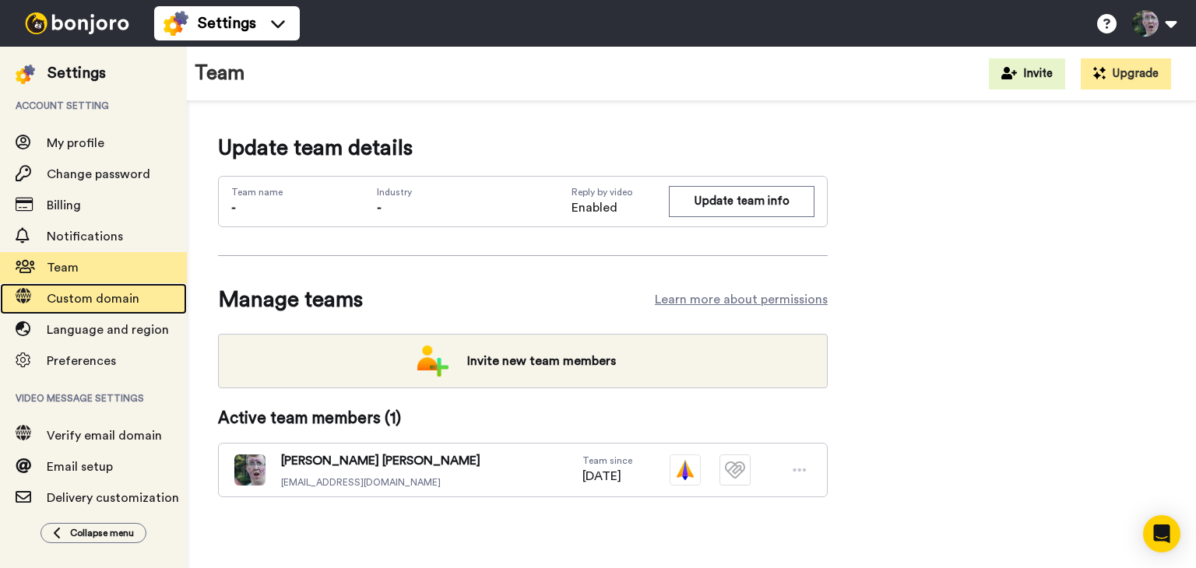
click at [86, 298] on span "Custom domain" at bounding box center [93, 299] width 93 height 12
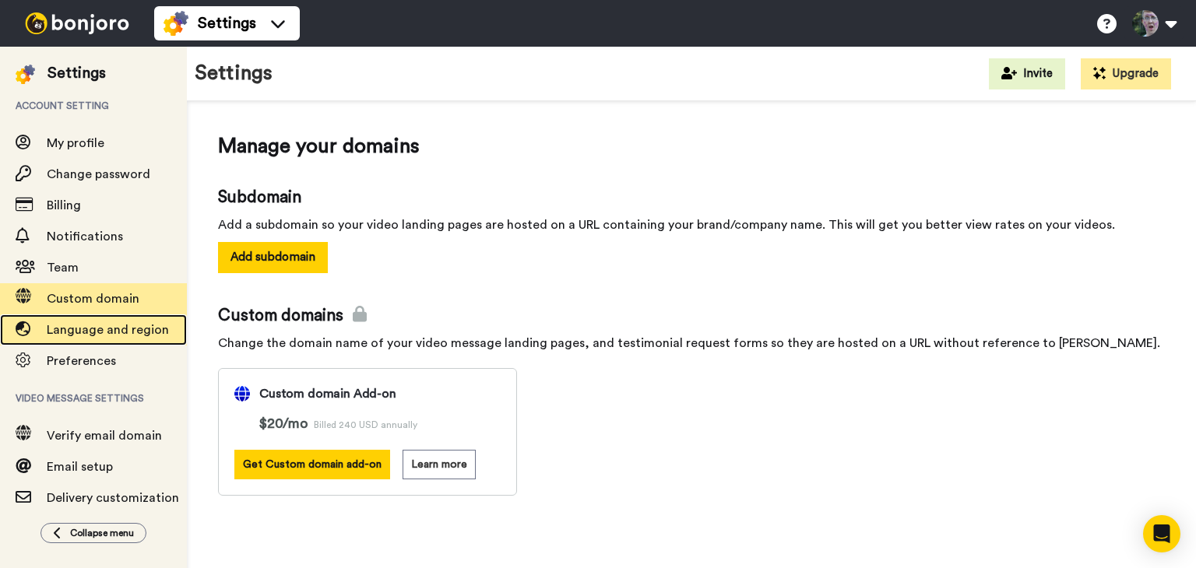
click at [84, 328] on span "Language and region" at bounding box center [108, 330] width 122 height 12
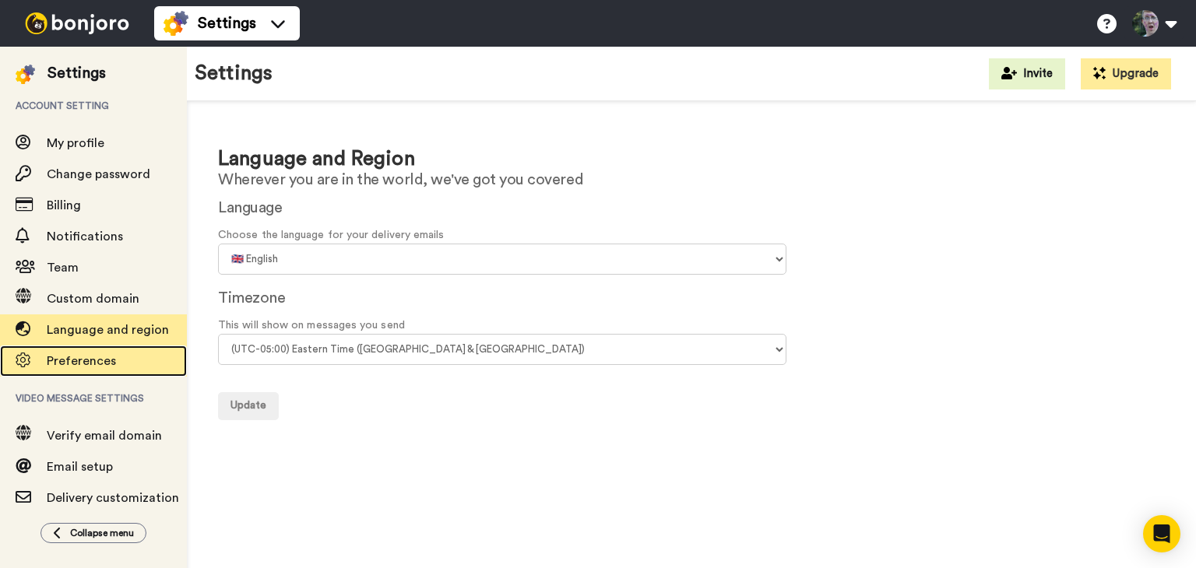
click at [84, 360] on span "Preferences" at bounding box center [81, 361] width 69 height 12
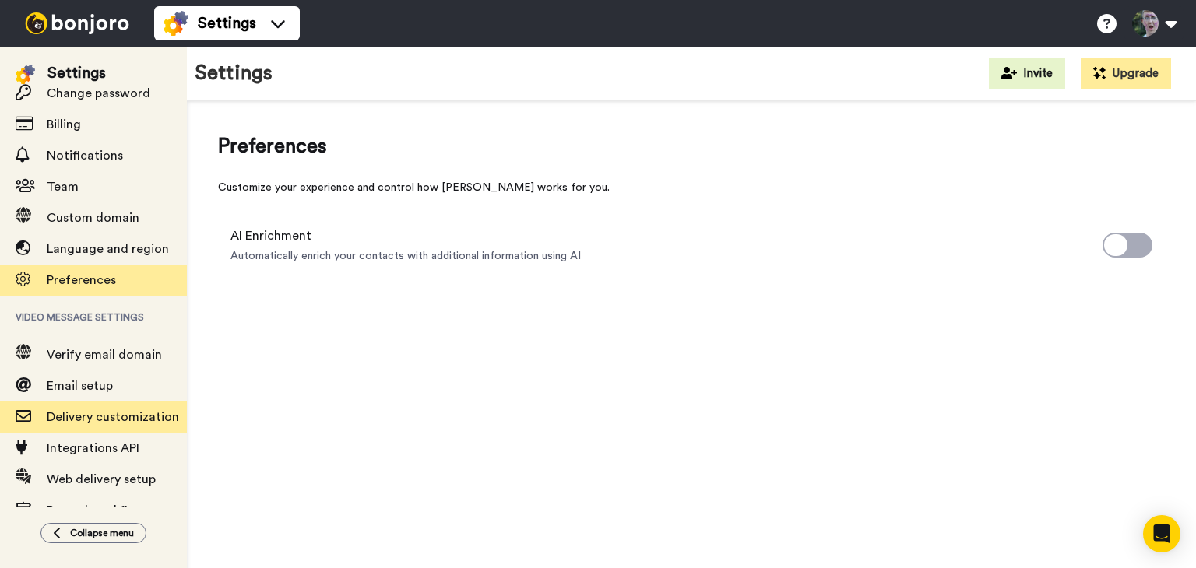
scroll to position [112, 0]
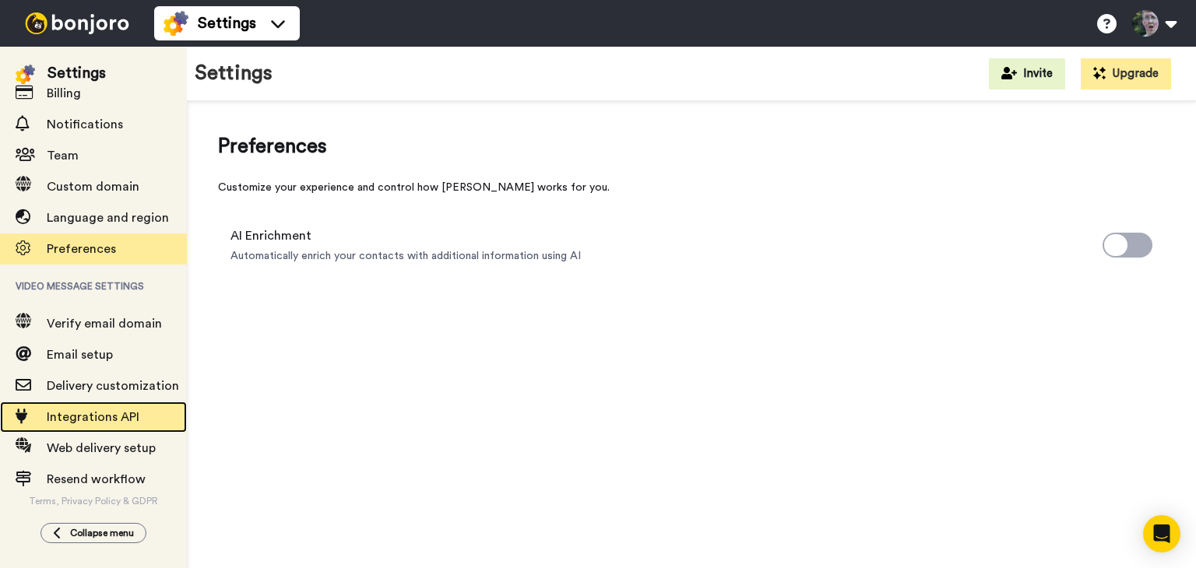
click at [103, 424] on span "Integrations API" at bounding box center [117, 417] width 140 height 19
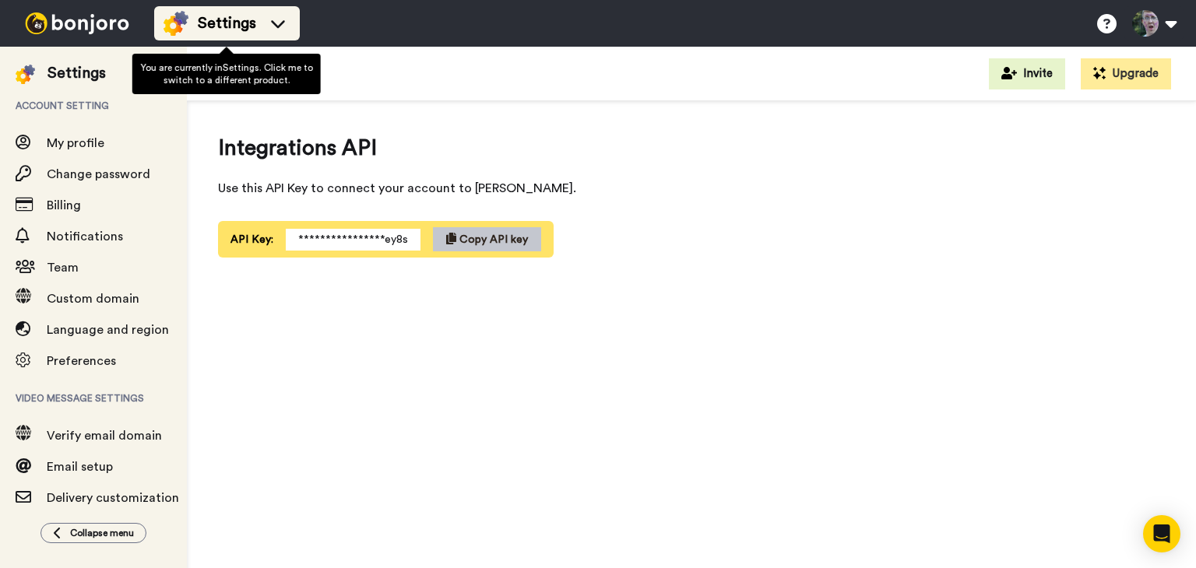
click at [277, 25] on icon at bounding box center [278, 24] width 14 height 8
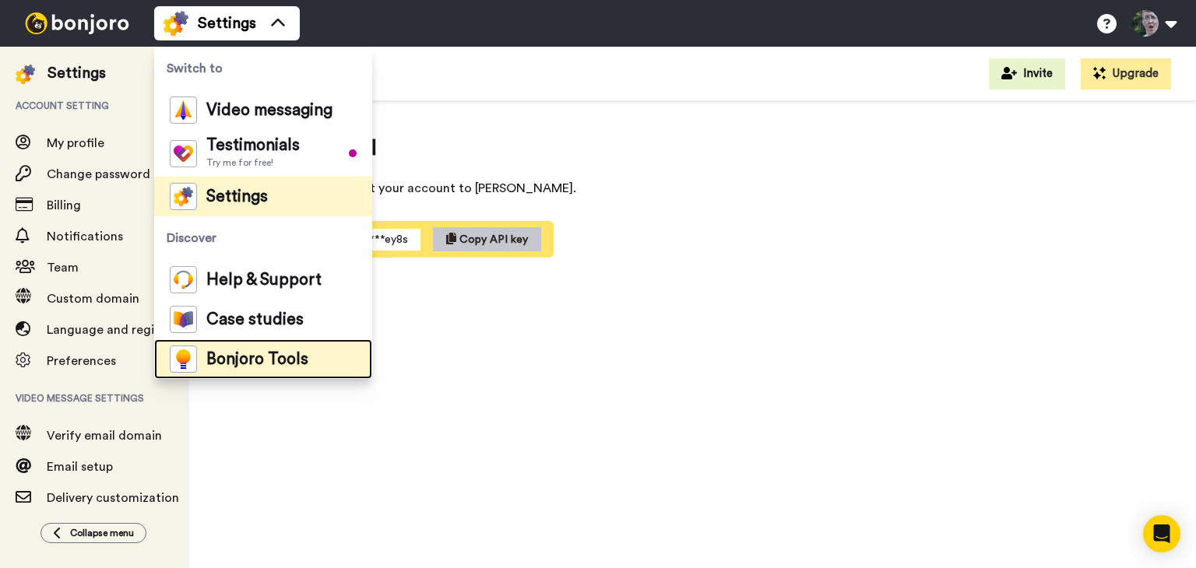
click at [247, 363] on span "Bonjoro Tools" at bounding box center [257, 360] width 102 height 16
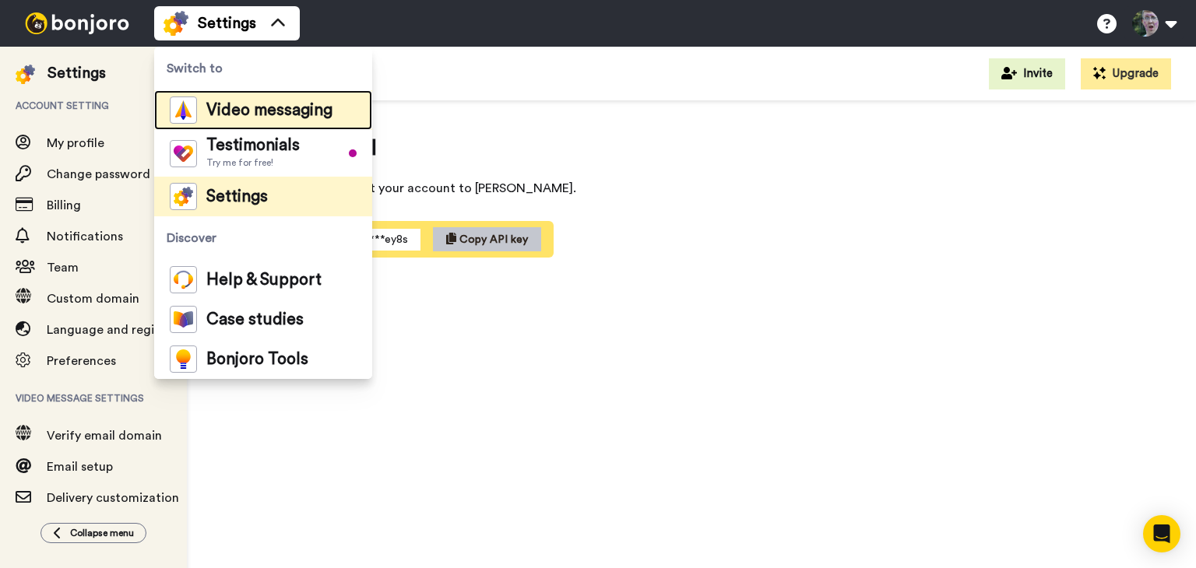
click at [279, 113] on span "Video messaging" at bounding box center [269, 111] width 126 height 16
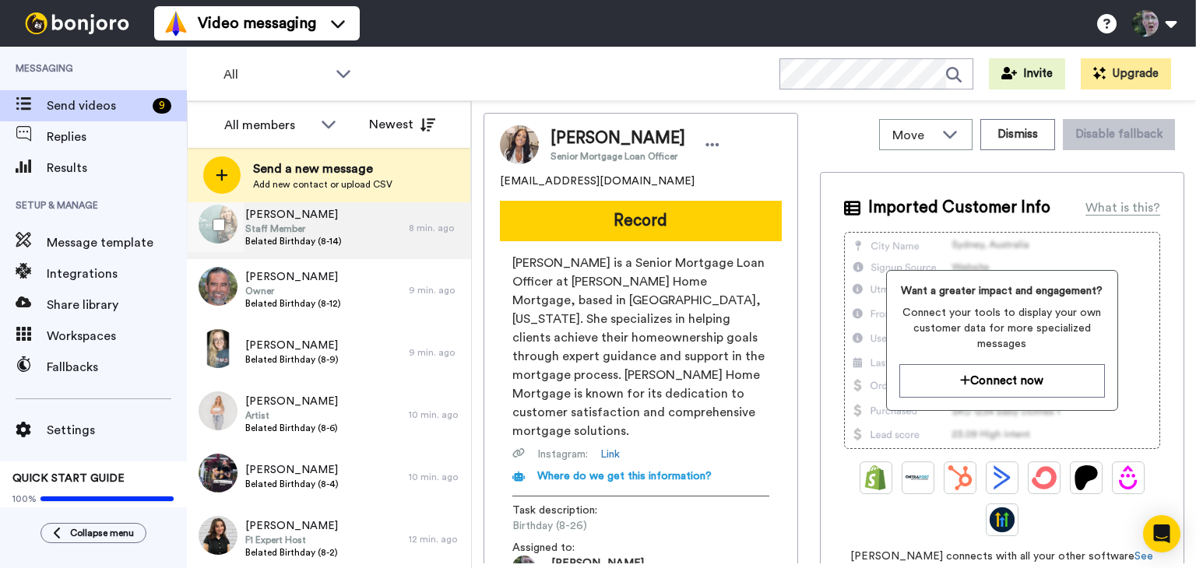
scroll to position [210, 0]
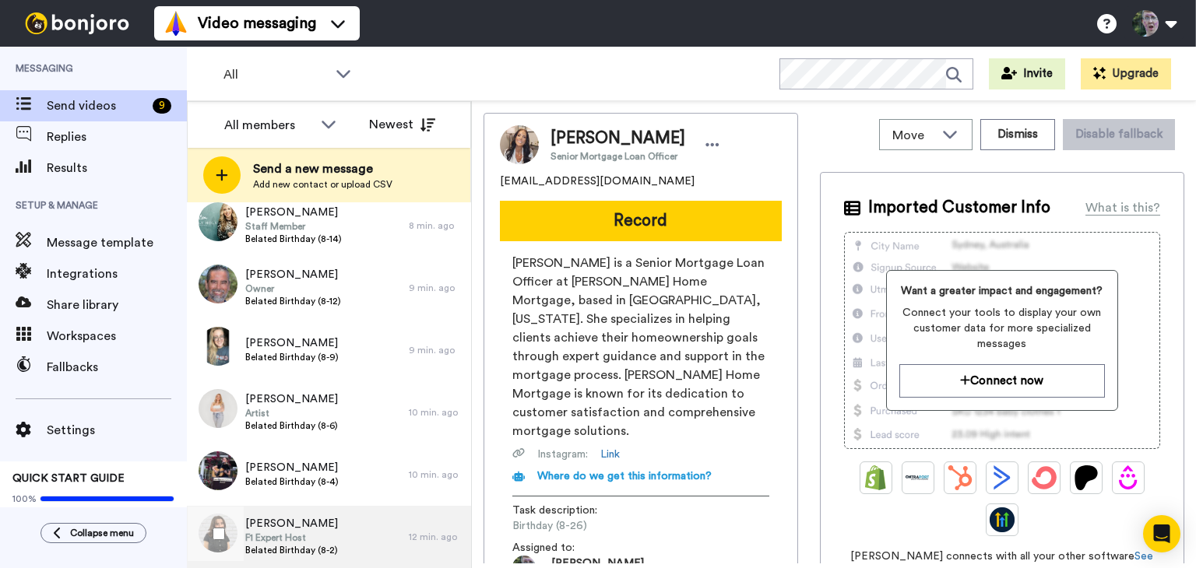
click at [321, 533] on span "F1 Expert Host" at bounding box center [291, 538] width 93 height 12
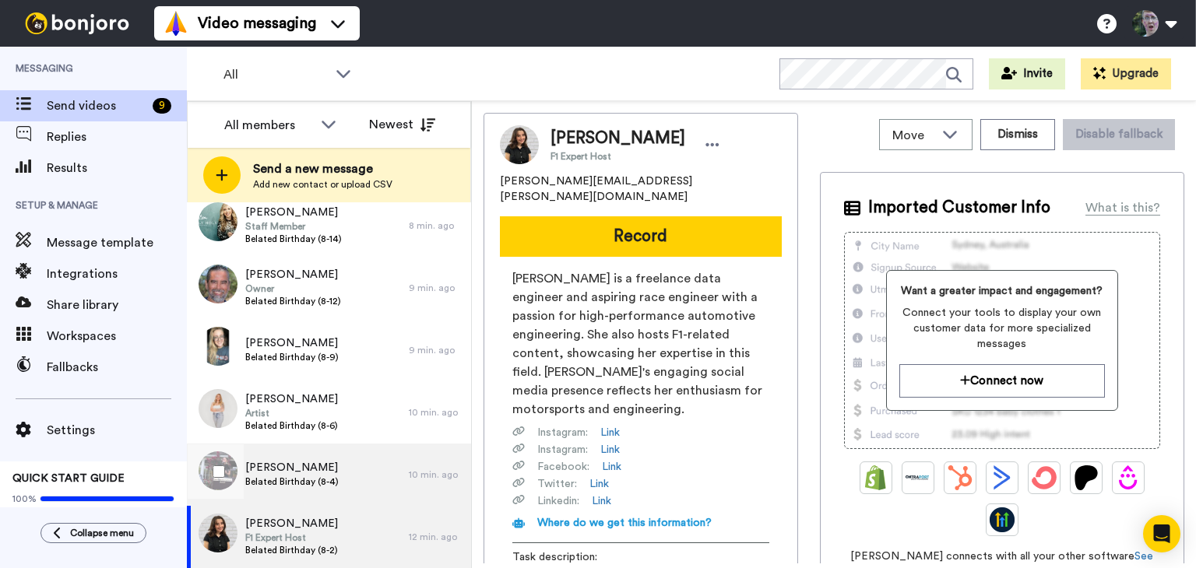
click at [323, 483] on span "Belated Birthday (8-4)" at bounding box center [291, 482] width 93 height 12
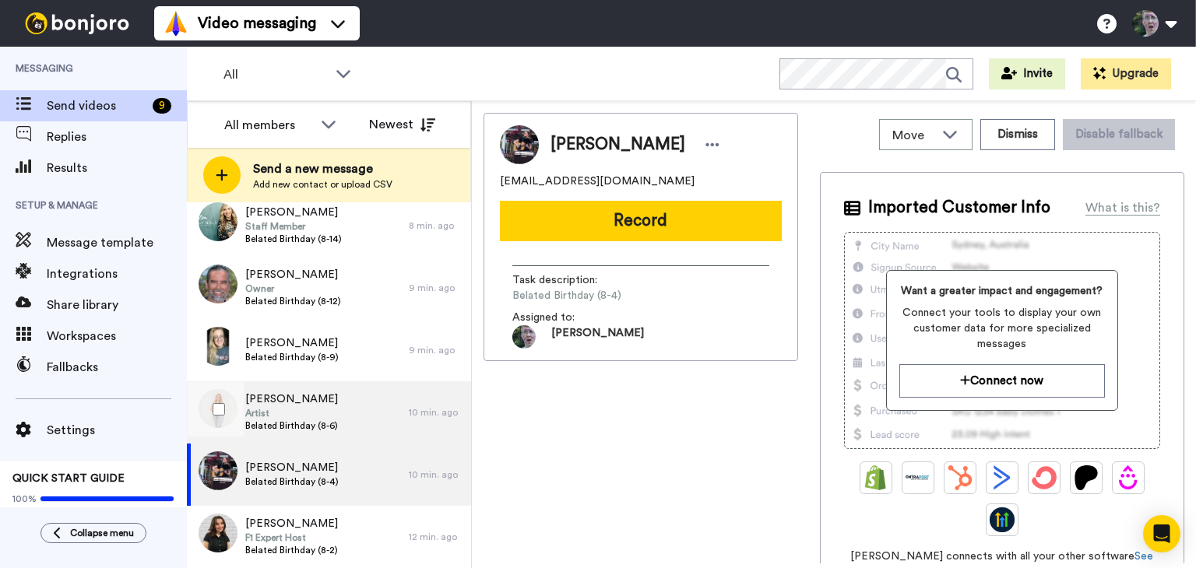
click at [335, 415] on span "Artist" at bounding box center [291, 413] width 93 height 12
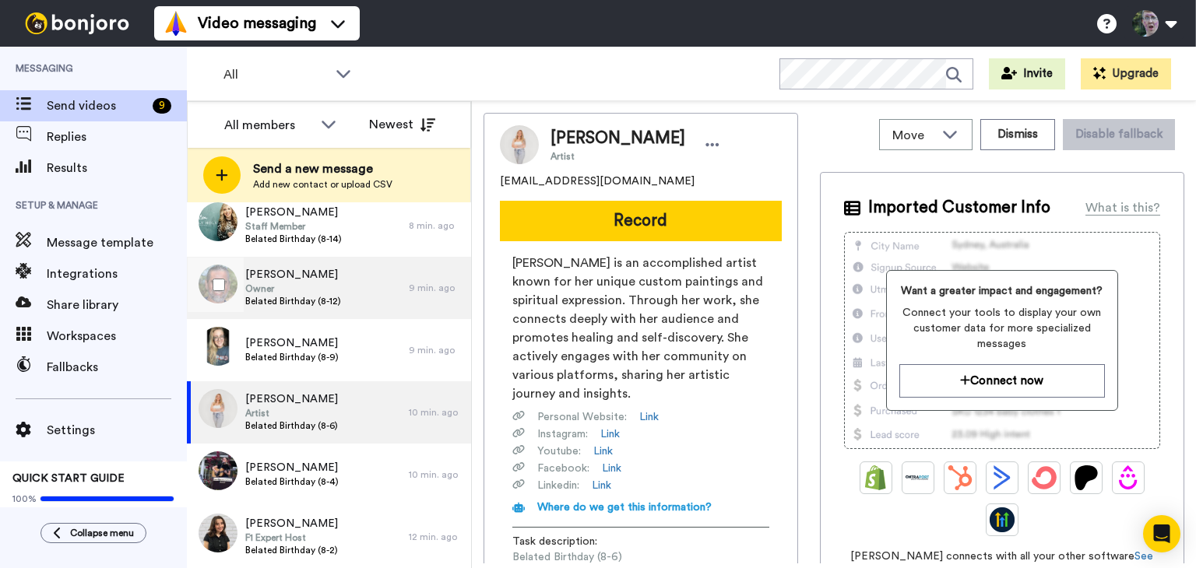
click at [359, 292] on div "Finn Henk Owner Belated Birthday (8-12)" at bounding box center [298, 288] width 222 height 62
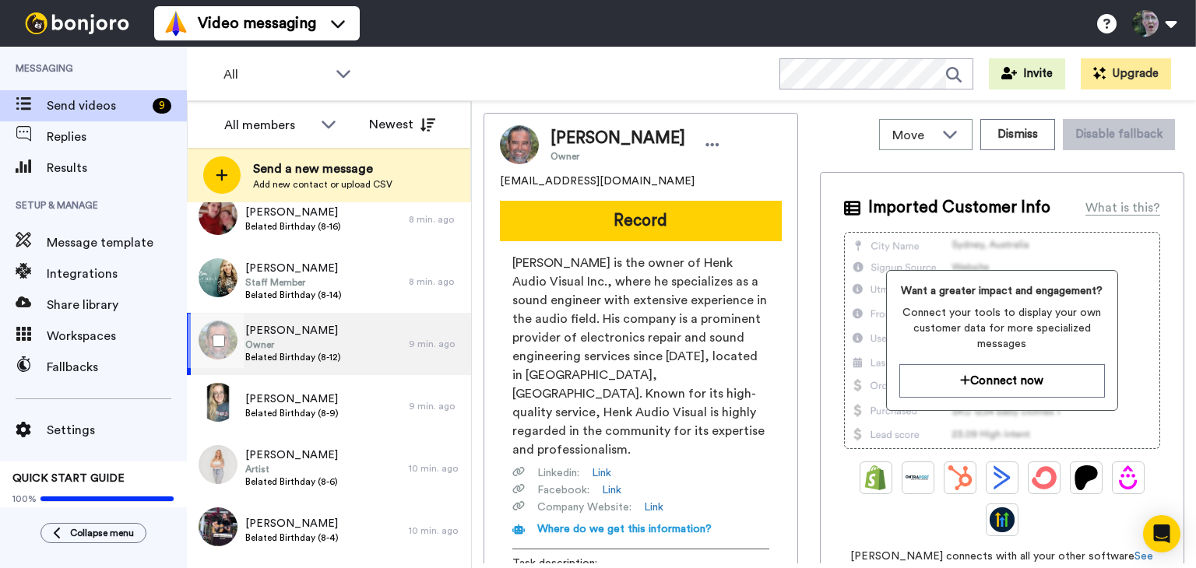
scroll to position [137, 0]
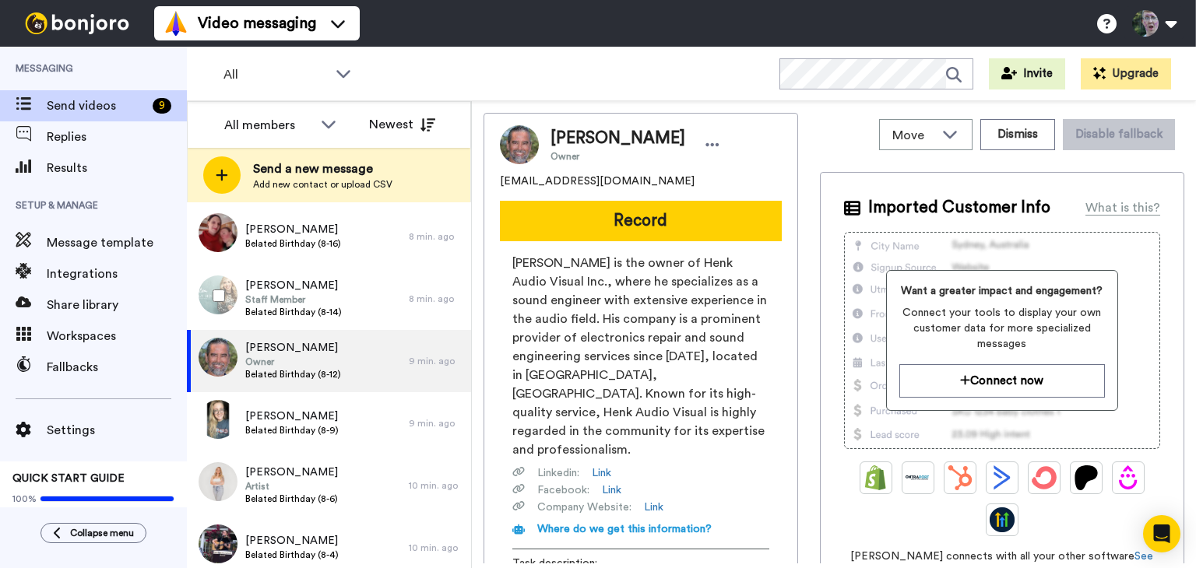
click at [359, 292] on div "Jasmine Leffew Staff Member Belated Birthday (8-14)" at bounding box center [298, 299] width 222 height 62
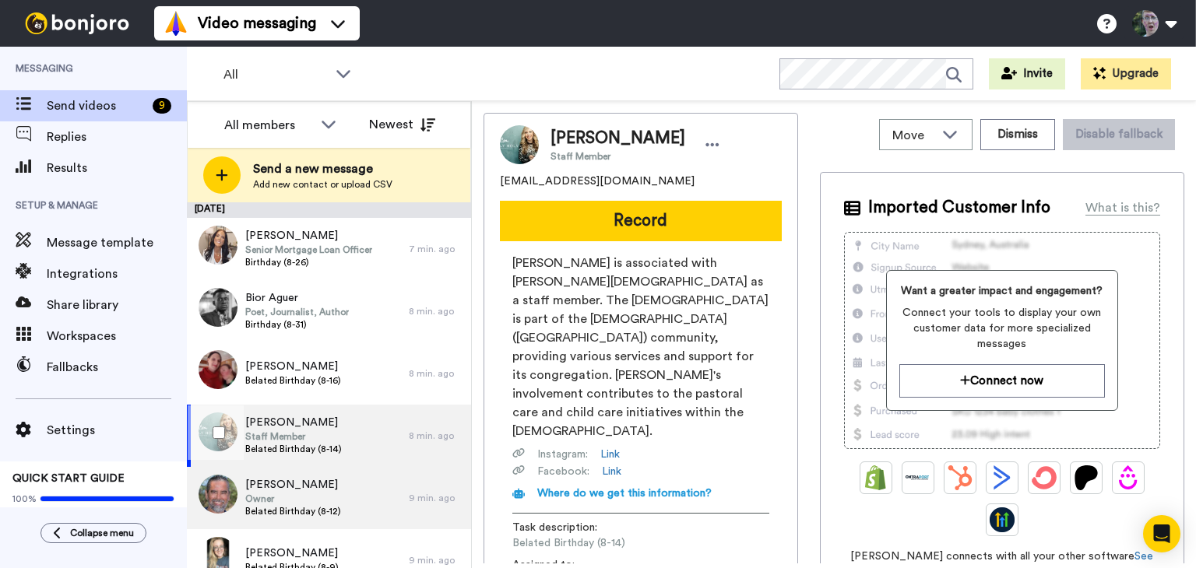
scroll to position [210, 0]
